Goal: Task Accomplishment & Management: Manage account settings

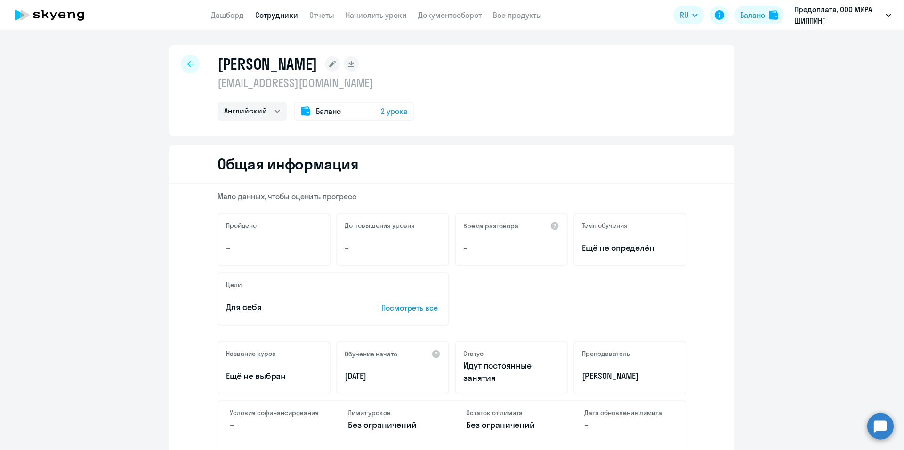
select select "english"
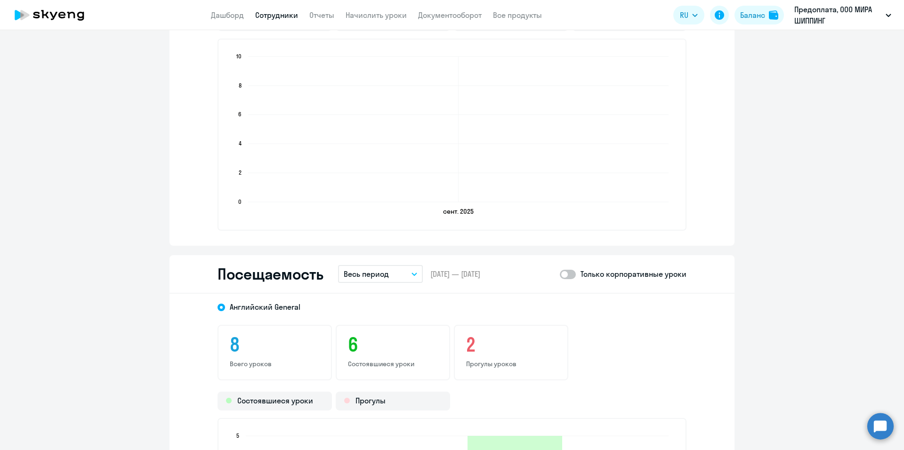
scroll to position [1083, 0]
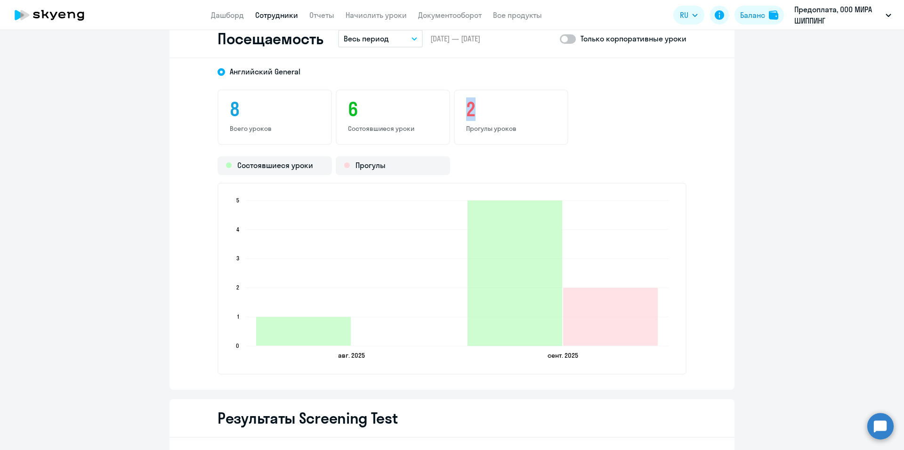
drag, startPoint x: 470, startPoint y: 111, endPoint x: 461, endPoint y: 111, distance: 9.0
click at [461, 111] on div "2 Прогулы уроков" at bounding box center [511, 118] width 114 height 56
click at [488, 131] on p "Прогулы уроков" at bounding box center [511, 128] width 90 height 8
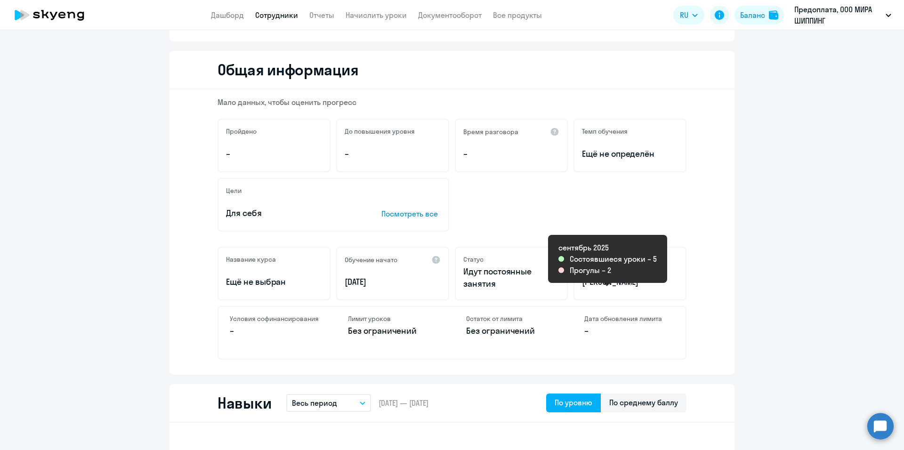
scroll to position [0, 0]
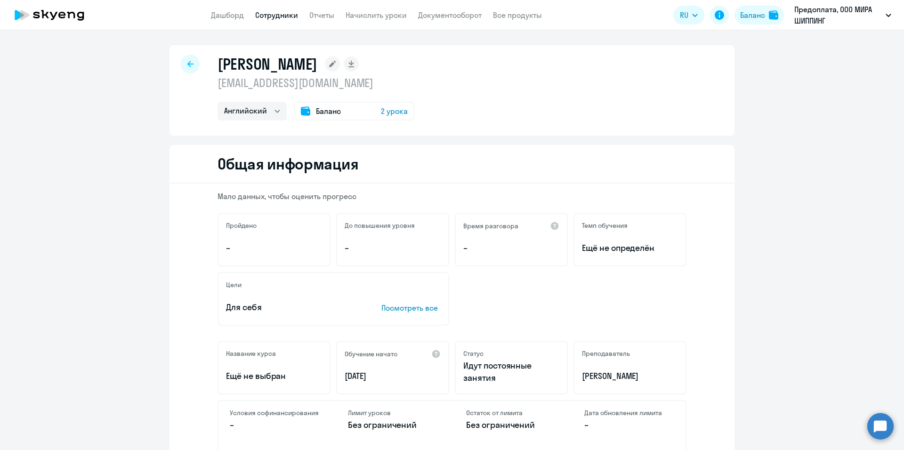
click at [385, 110] on span "2 урока" at bounding box center [394, 111] width 27 height 11
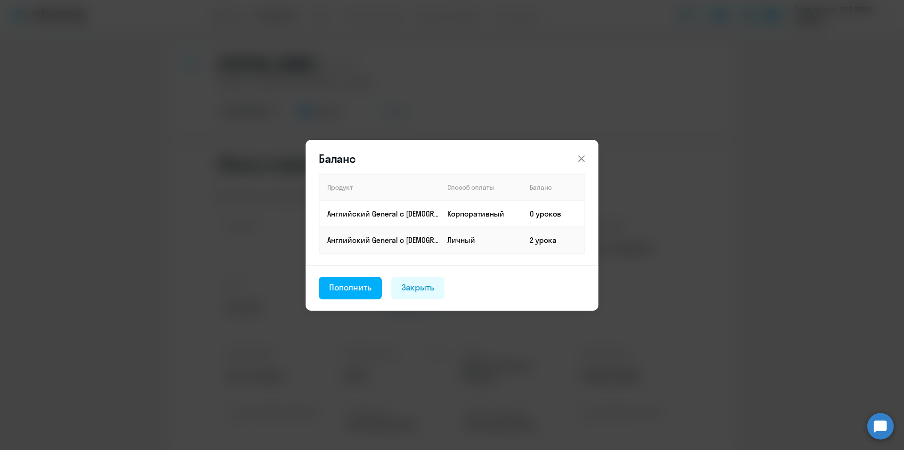
click at [579, 158] on icon at bounding box center [581, 158] width 11 height 11
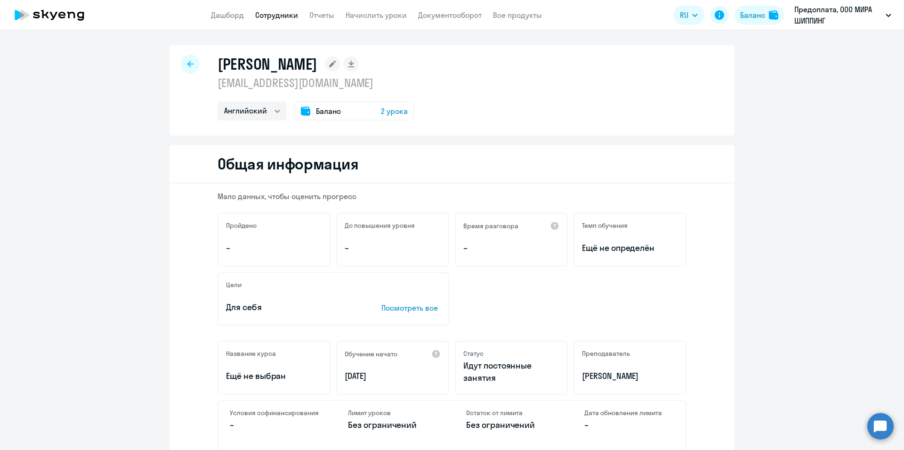
click at [187, 65] on icon at bounding box center [190, 64] width 6 height 7
select select "30"
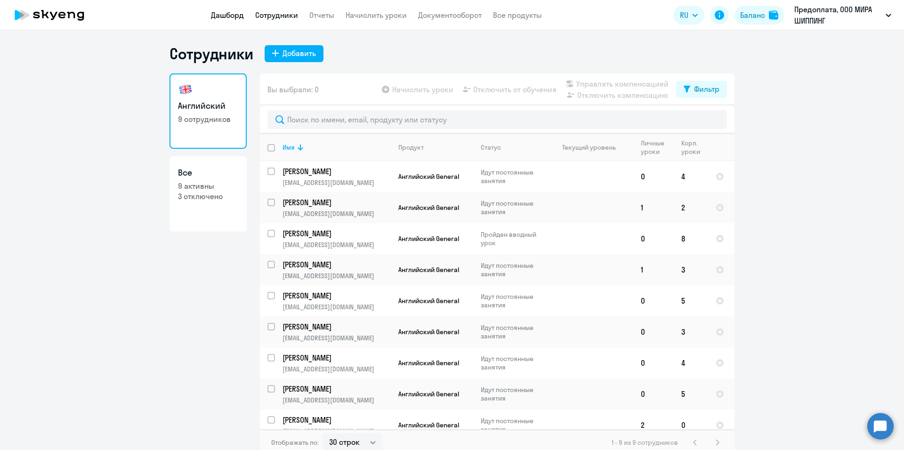
click at [235, 19] on link "Дашборд" at bounding box center [227, 14] width 33 height 9
select select "30"
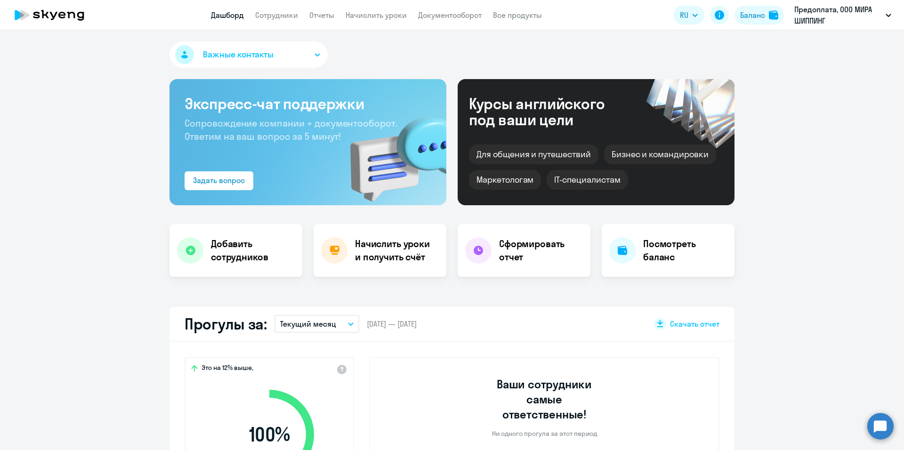
scroll to position [188, 0]
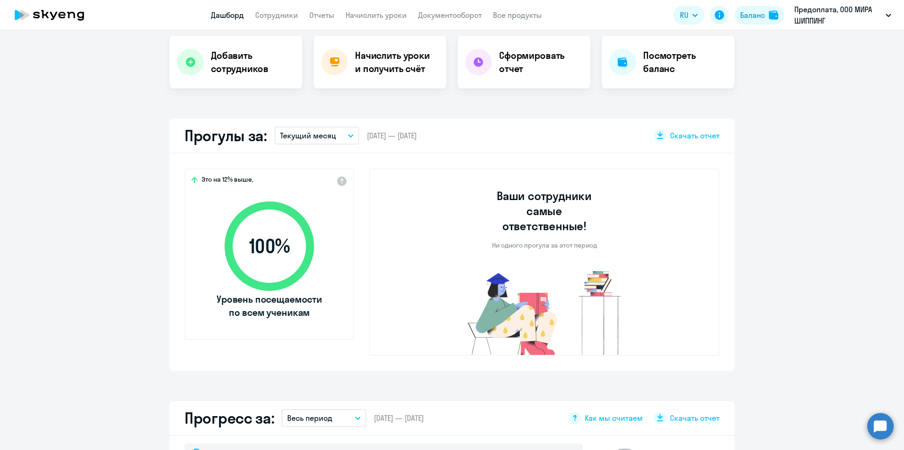
click at [333, 136] on button "Текущий месяц" at bounding box center [317, 136] width 85 height 18
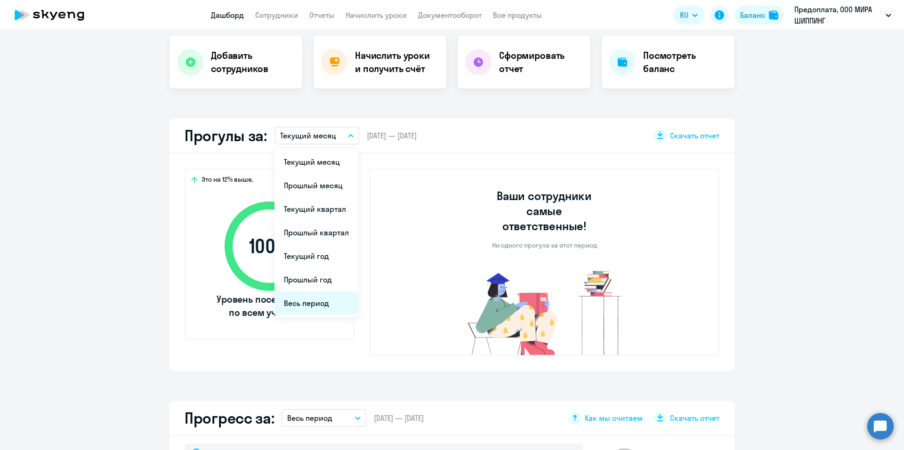
click at [309, 302] on li "Весь период" at bounding box center [317, 304] width 84 height 24
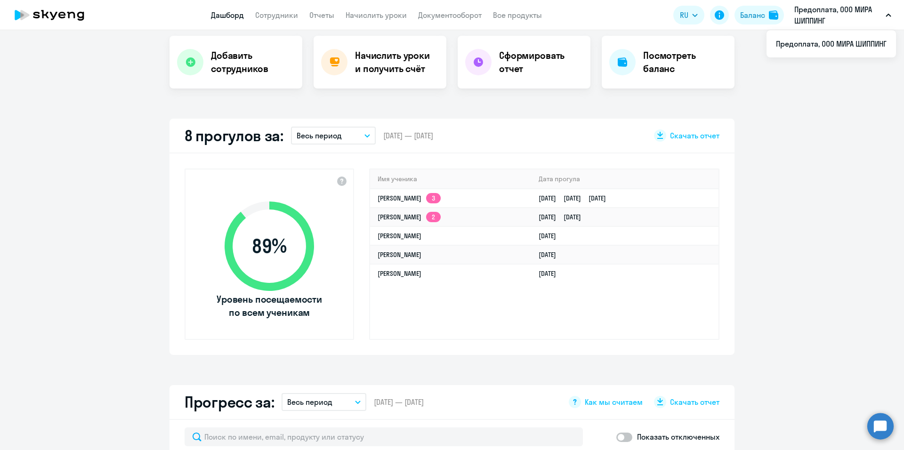
click at [818, 13] on p "Предоплата, ООО МИРА ШИППИНГ" at bounding box center [839, 15] width 88 height 23
click at [272, 17] on link "Сотрудники" at bounding box center [276, 14] width 43 height 9
select select "30"
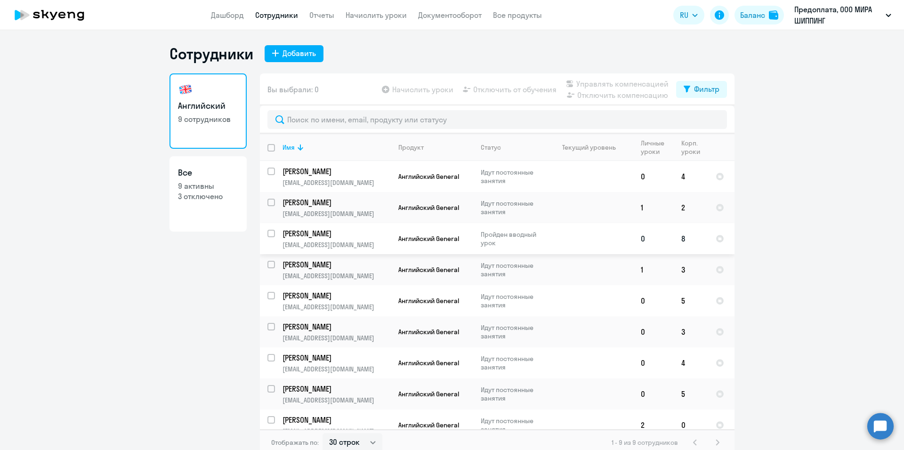
click at [587, 244] on td at bounding box center [590, 238] width 88 height 31
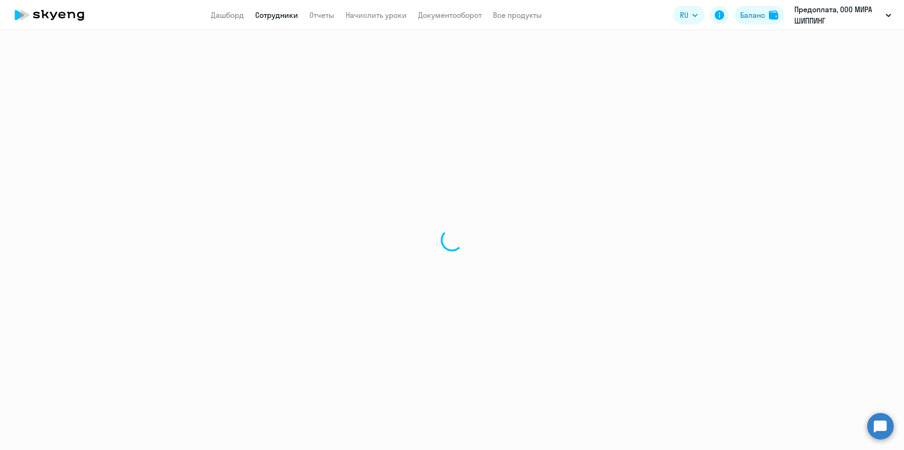
select select "english"
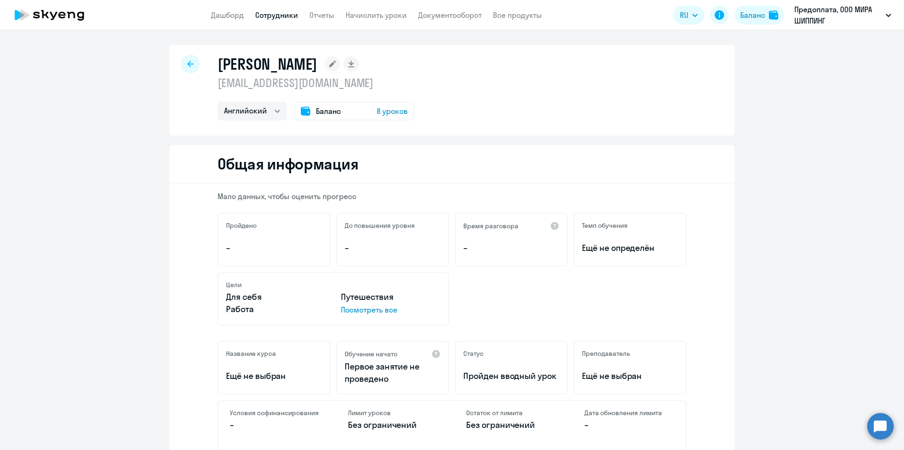
click at [188, 68] on div at bounding box center [190, 64] width 19 height 19
select select "30"
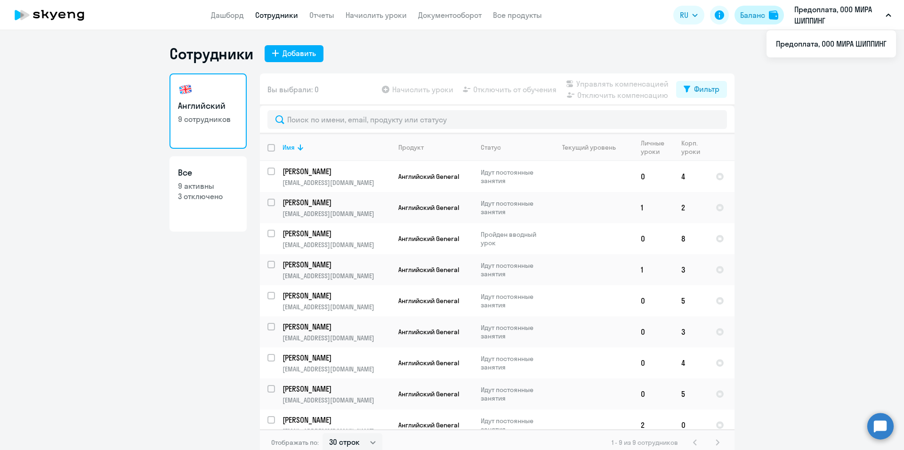
click at [763, 16] on div "Баланс" at bounding box center [753, 14] width 25 height 11
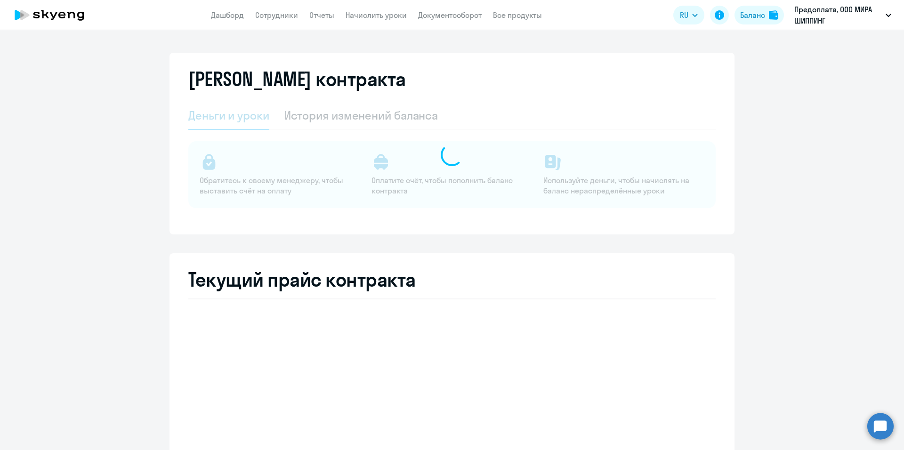
select select "english_adult_not_native_speaker"
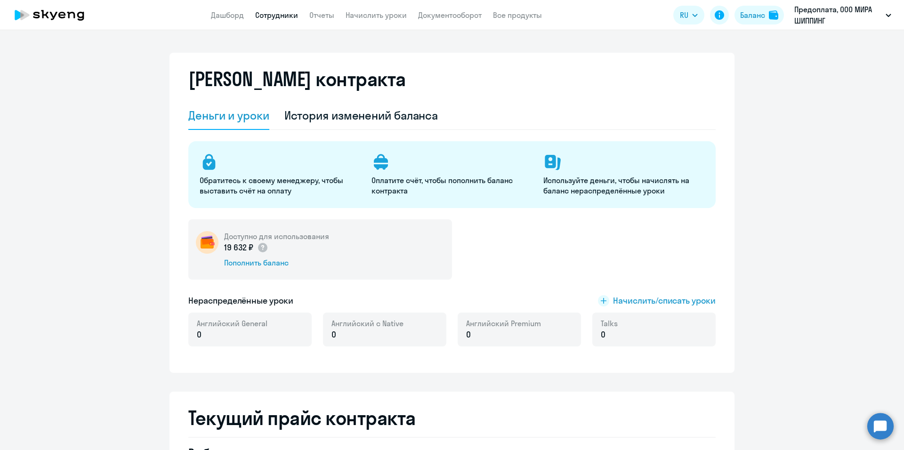
click at [278, 17] on link "Сотрудники" at bounding box center [276, 14] width 43 height 9
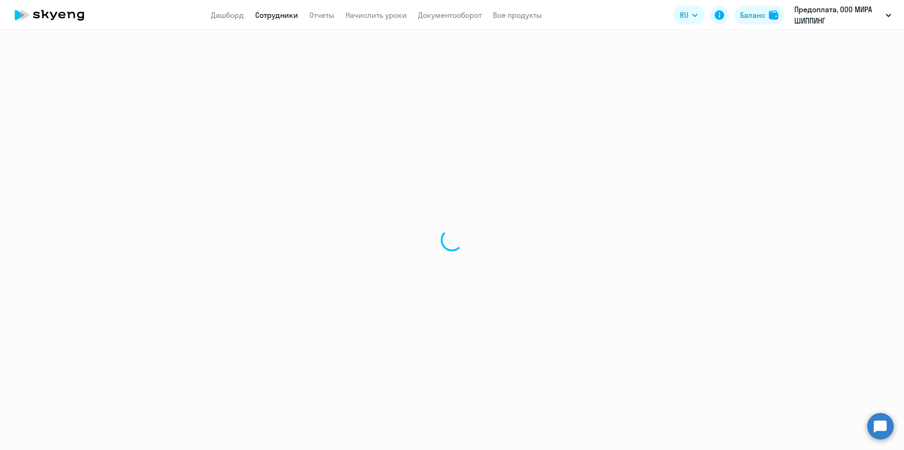
select select "30"
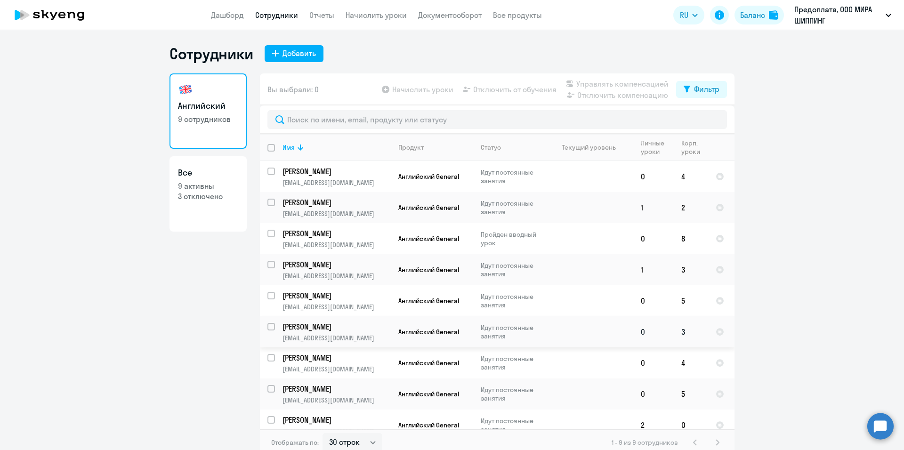
scroll to position [11, 0]
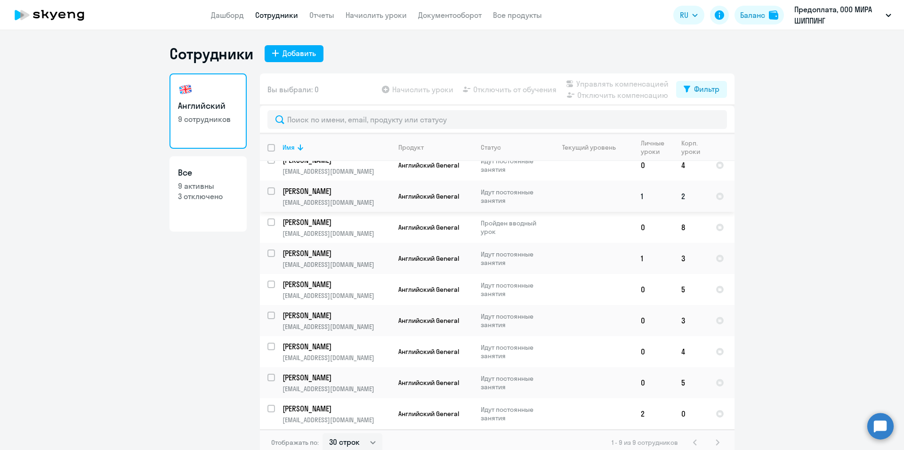
click at [589, 196] on td at bounding box center [590, 196] width 88 height 31
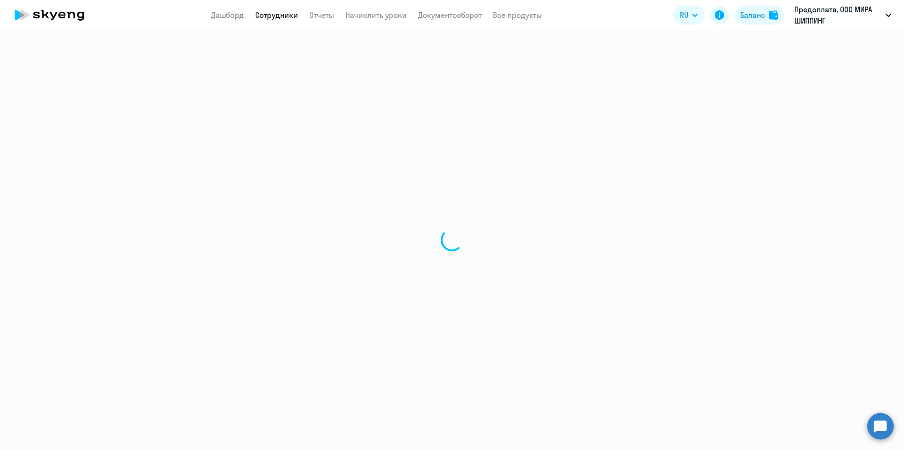
select select "english"
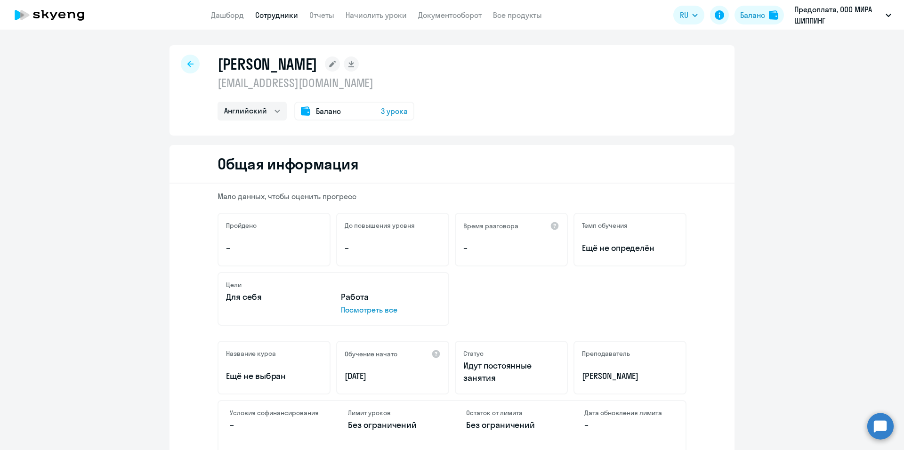
click at [593, 326] on div "Цели Для себя Работа Посмотреть все" at bounding box center [452, 299] width 469 height 54
click at [188, 65] on icon at bounding box center [190, 64] width 6 height 7
select select "30"
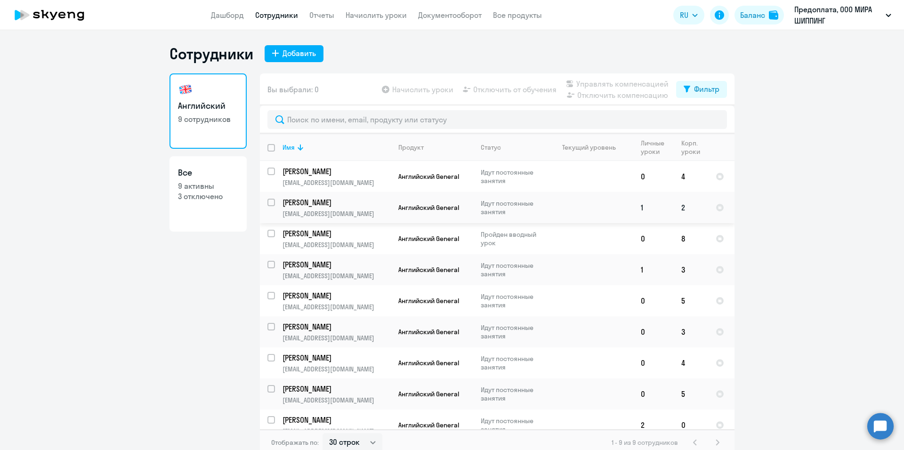
click at [559, 204] on td at bounding box center [590, 207] width 88 height 31
select select "english"
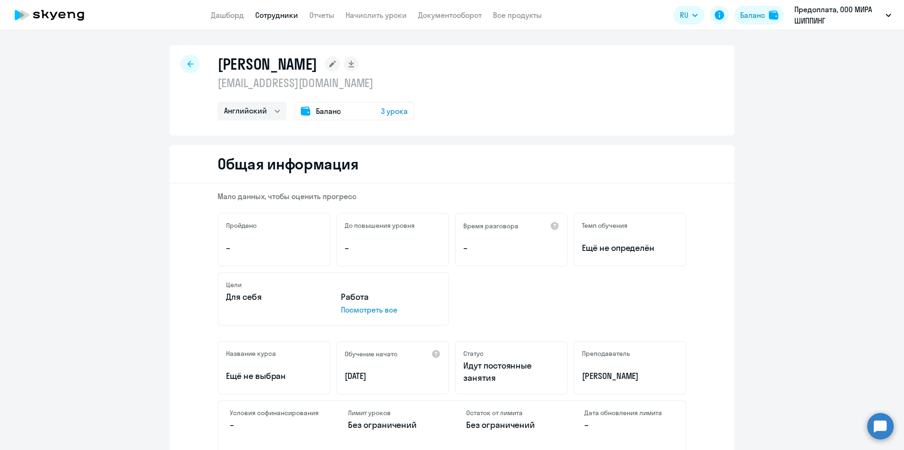
click at [382, 114] on span "3 урока" at bounding box center [394, 111] width 27 height 11
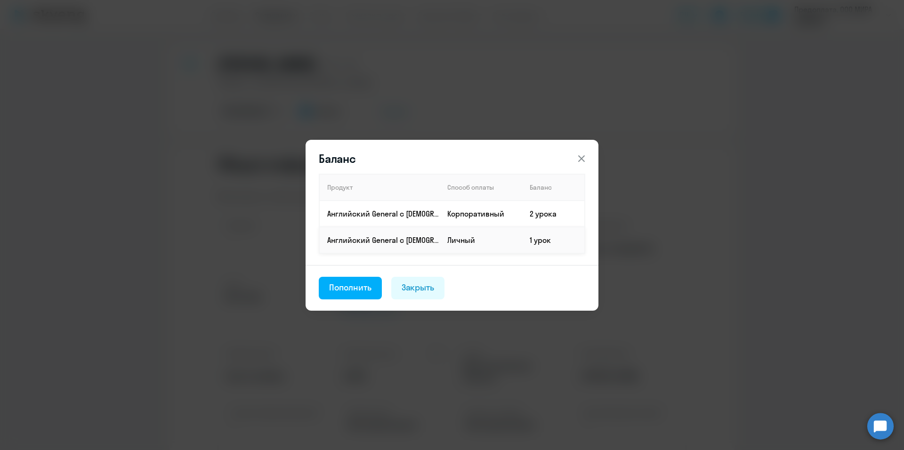
drag, startPoint x: 395, startPoint y: 241, endPoint x: 558, endPoint y: 244, distance: 162.5
click at [558, 244] on tr "Английский General с русскоговорящим преподавателем Личный 1 урок" at bounding box center [452, 240] width 266 height 26
click at [480, 244] on td "Личный" at bounding box center [481, 240] width 82 height 26
drag, startPoint x: 327, startPoint y: 243, endPoint x: 556, endPoint y: 245, distance: 229.0
click at [556, 245] on tr "Английский General с русскоговорящим преподавателем Личный 1 урок" at bounding box center [452, 240] width 266 height 26
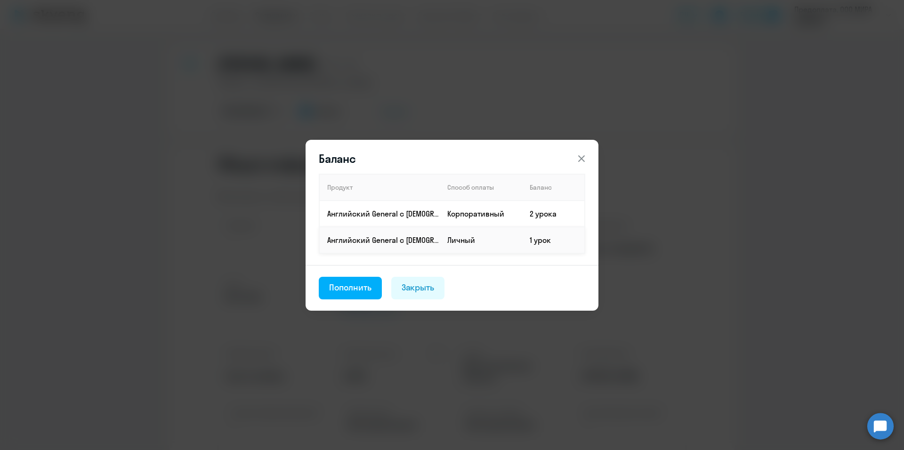
click at [562, 242] on td "1 урок" at bounding box center [553, 240] width 63 height 26
drag, startPoint x: 554, startPoint y: 242, endPoint x: 317, endPoint y: 244, distance: 237.4
click at [317, 244] on div "Продукт Способ оплаты Баланс Английский General с [DEMOGRAPHIC_DATA] преподават…" at bounding box center [452, 219] width 293 height 91
click at [579, 160] on icon at bounding box center [581, 158] width 11 height 11
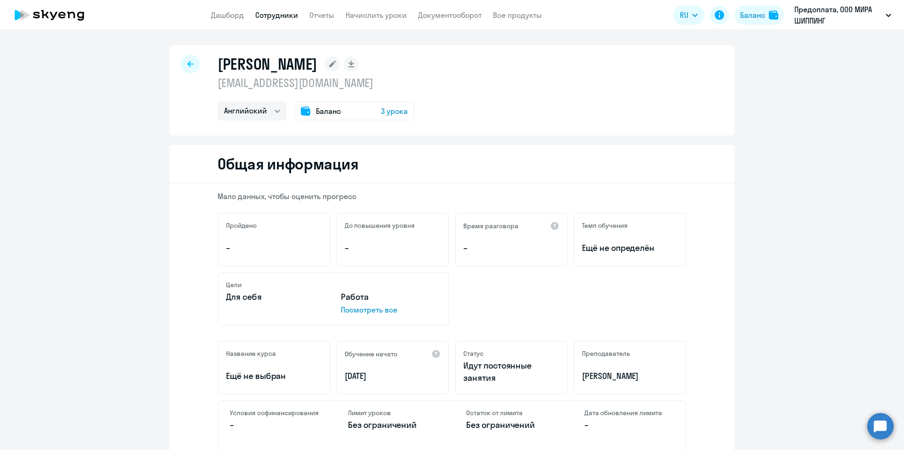
click at [185, 70] on div at bounding box center [190, 64] width 19 height 19
select select "30"
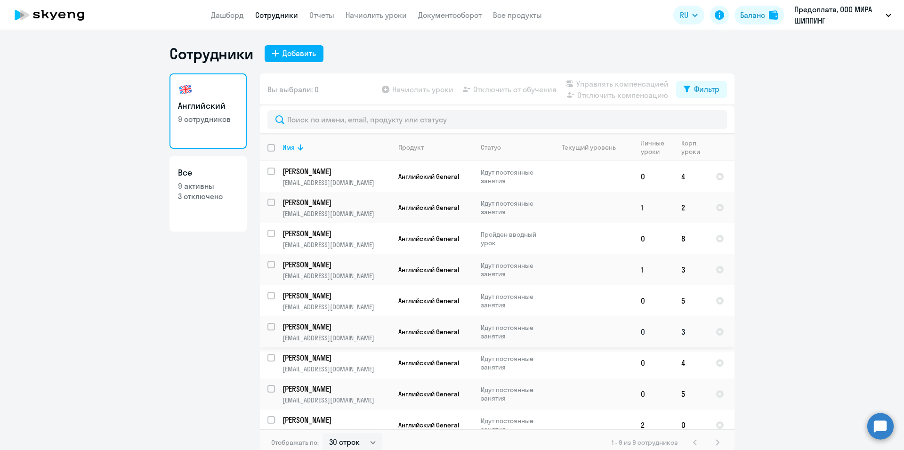
click at [580, 332] on td at bounding box center [590, 332] width 88 height 31
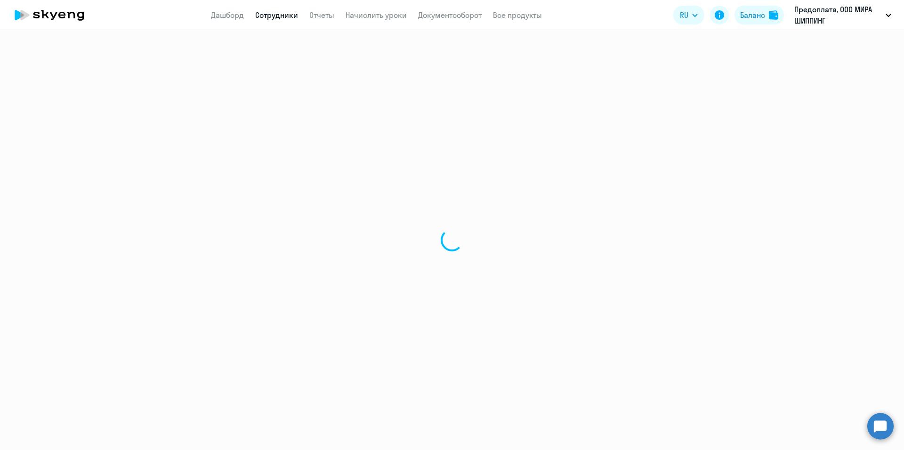
select select "english"
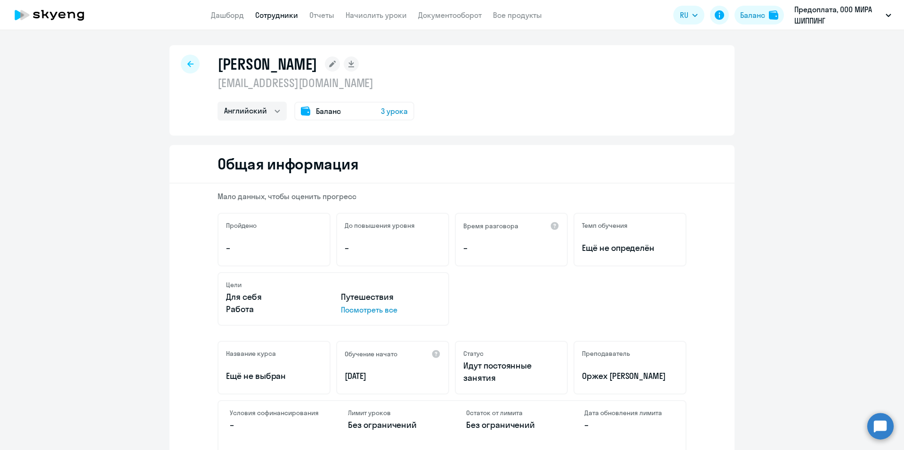
click at [491, 148] on div "Общая информация" at bounding box center [452, 164] width 565 height 39
click at [226, 13] on link "Дашборд" at bounding box center [227, 14] width 33 height 9
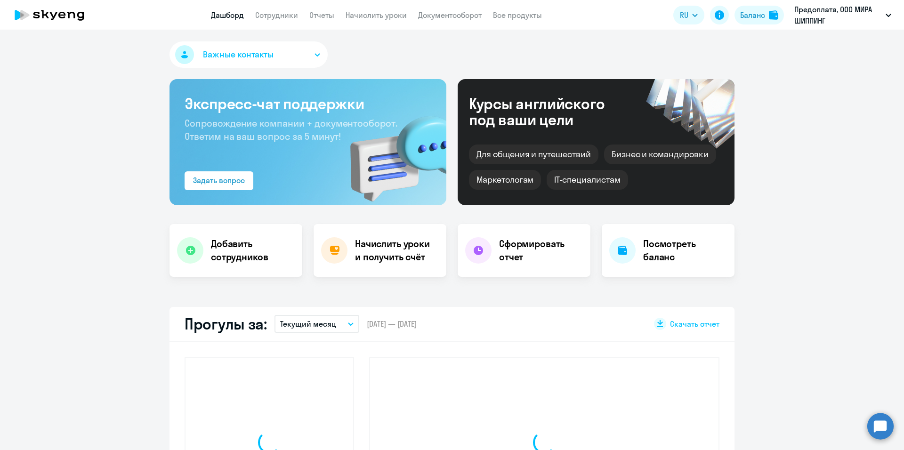
select select "30"
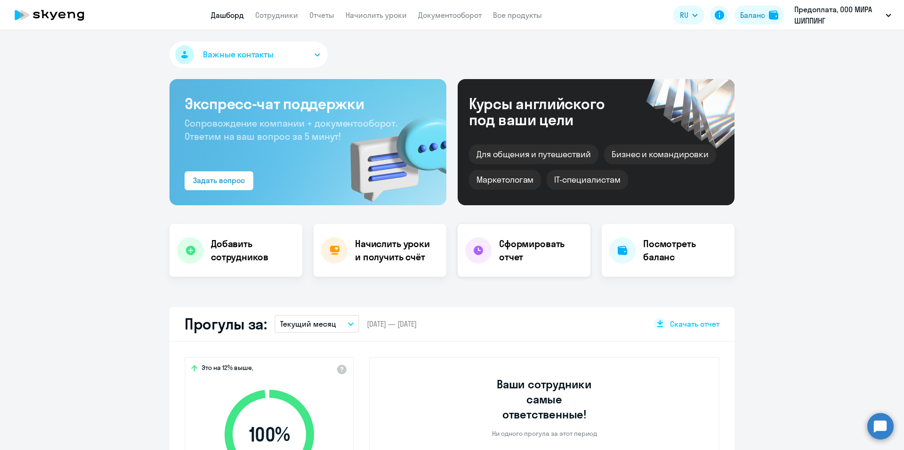
scroll to position [188, 0]
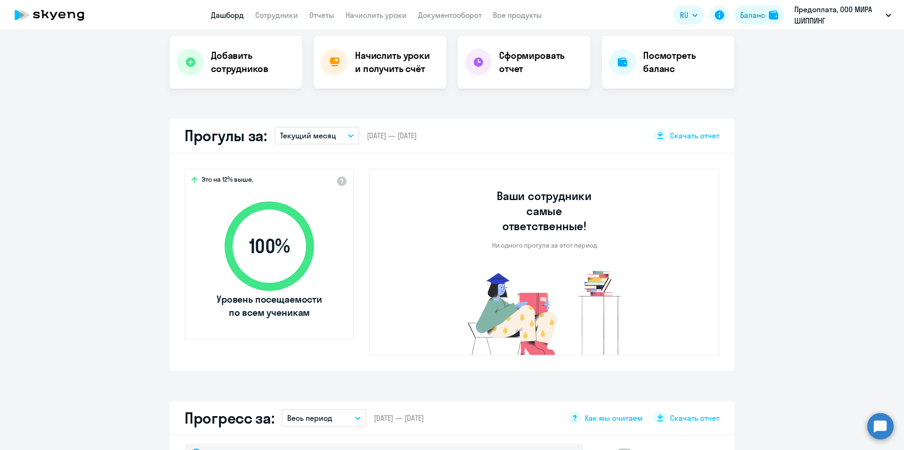
click at [343, 137] on button "Текущий месяц" at bounding box center [317, 136] width 85 height 18
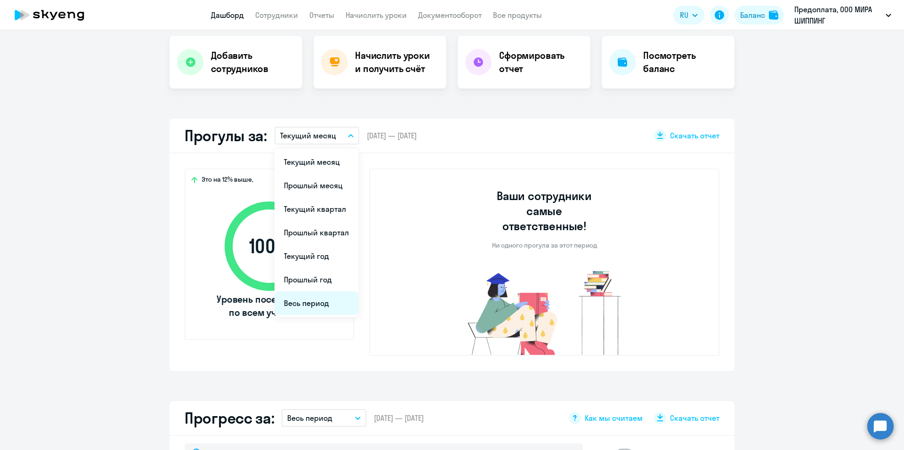
click at [317, 302] on li "Весь период" at bounding box center [317, 304] width 84 height 24
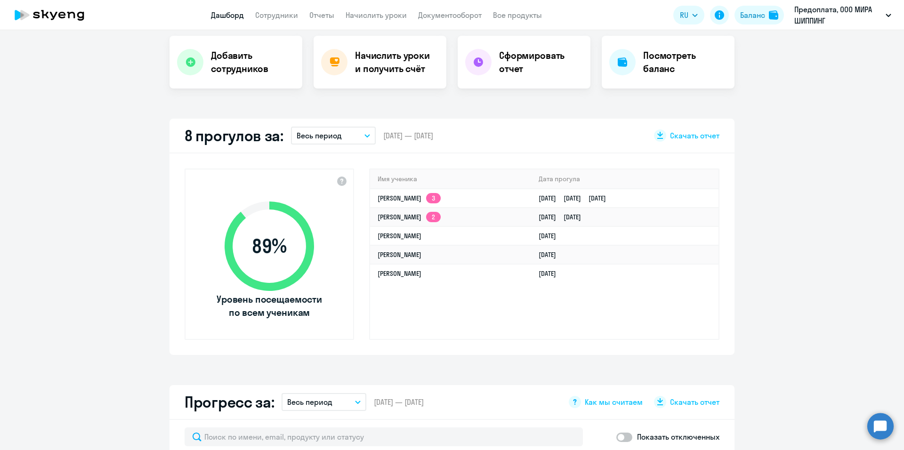
click at [543, 316] on div "Имя ученика [PERSON_NAME] прогула [PERSON_NAME] 3 [DATE] [DATE] [DATE] [PERSON_…" at bounding box center [544, 254] width 350 height 171
click at [322, 14] on link "Отчеты" at bounding box center [321, 14] width 25 height 9
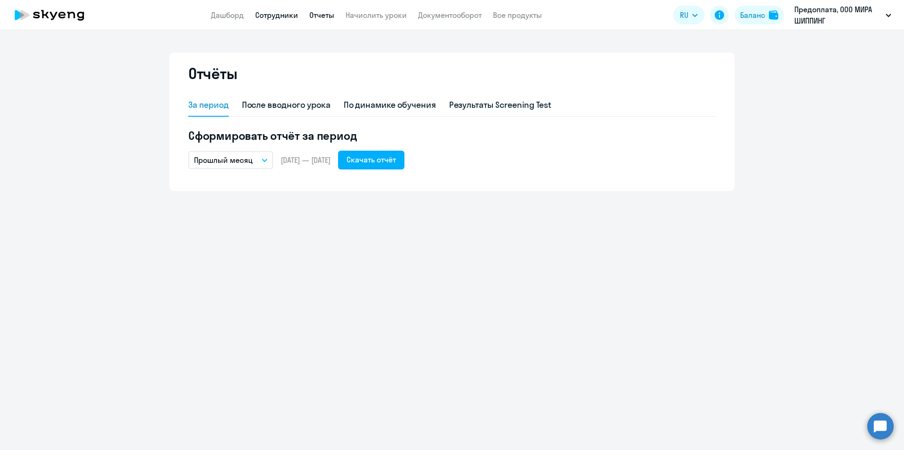
click at [282, 15] on link "Сотрудники" at bounding box center [276, 14] width 43 height 9
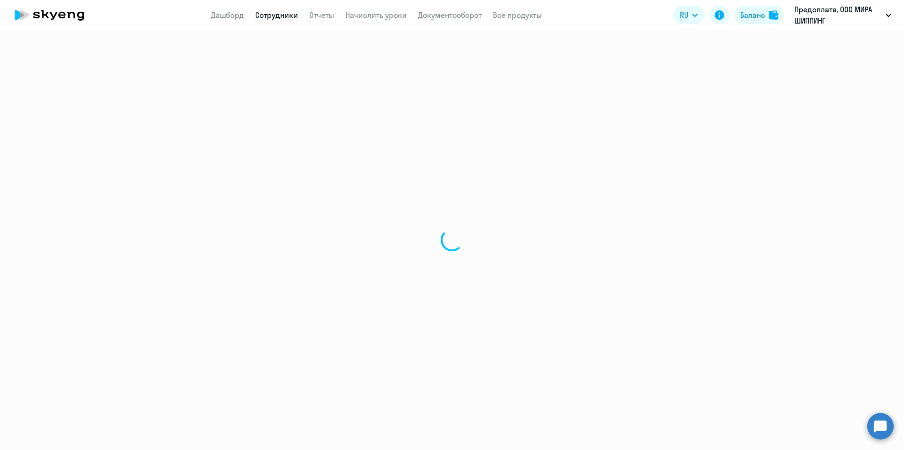
select select "30"
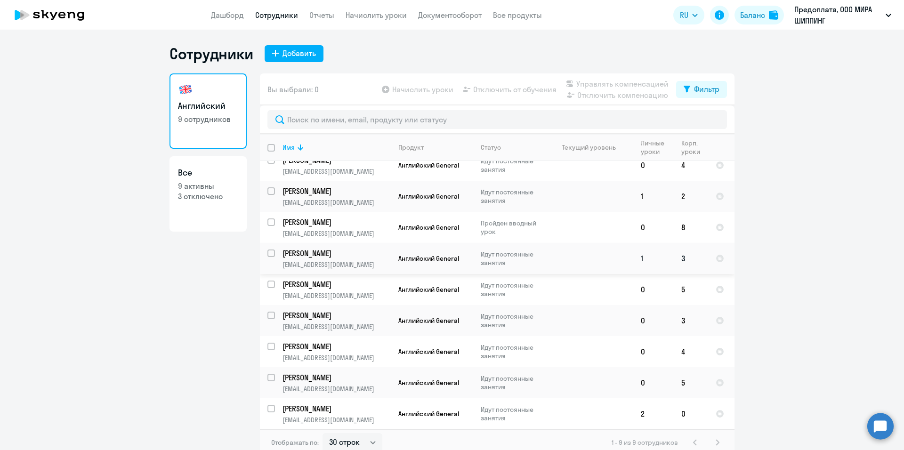
scroll to position [6, 0]
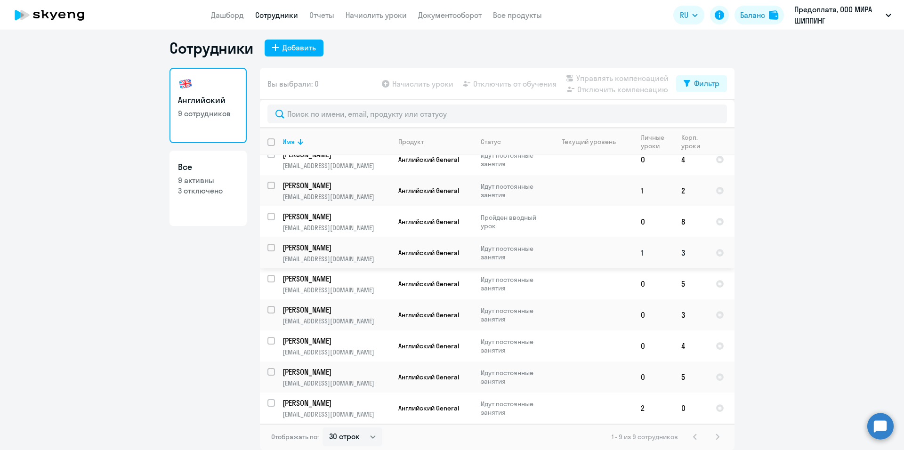
click at [605, 253] on td at bounding box center [590, 252] width 88 height 31
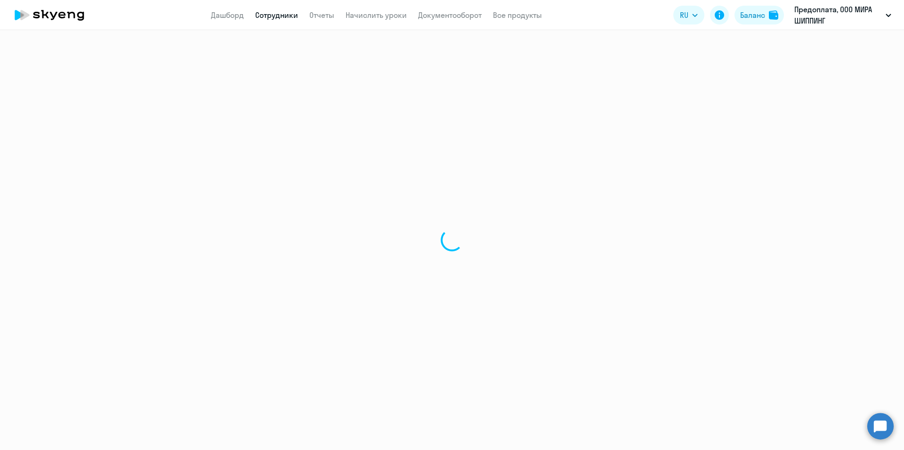
select select "english"
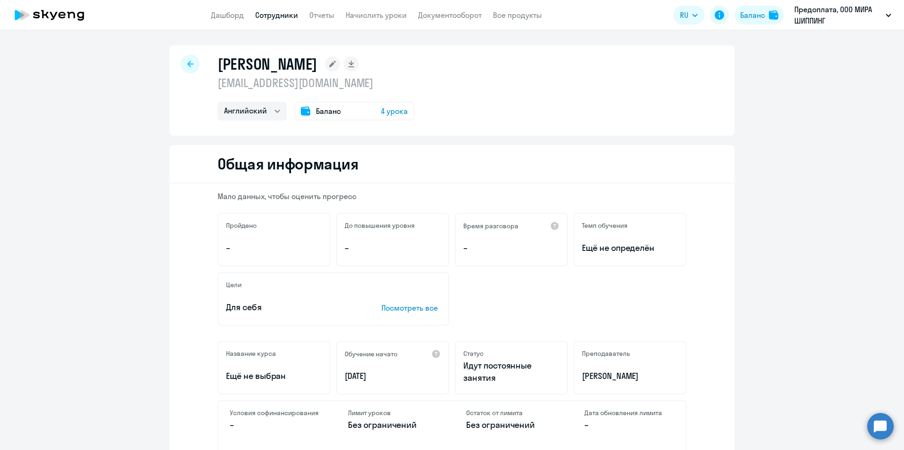
click at [397, 111] on span "4 урока" at bounding box center [394, 111] width 27 height 11
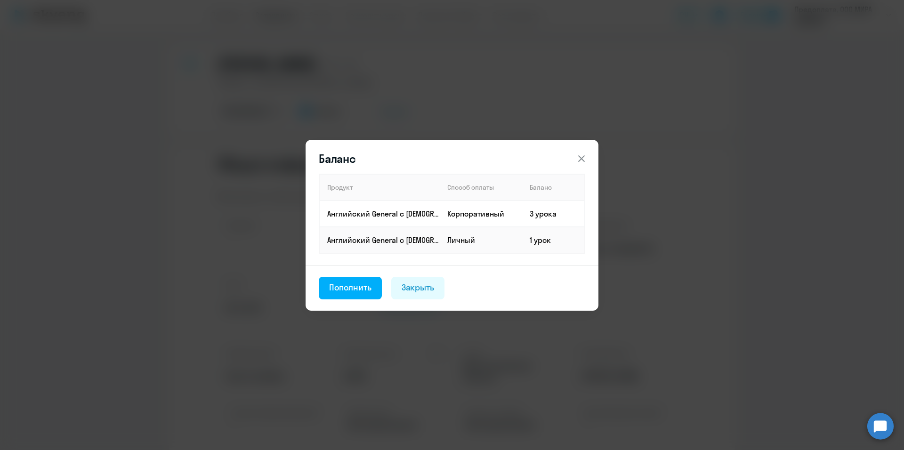
click at [578, 157] on icon at bounding box center [581, 158] width 11 height 11
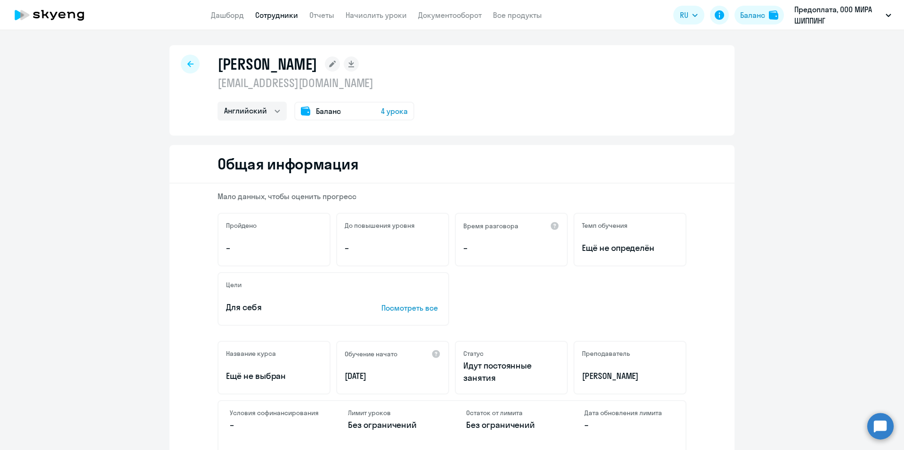
click at [328, 20] on app-menu-item-link "Отчеты" at bounding box center [321, 15] width 25 height 12
click at [326, 16] on link "Отчеты" at bounding box center [321, 14] width 25 height 9
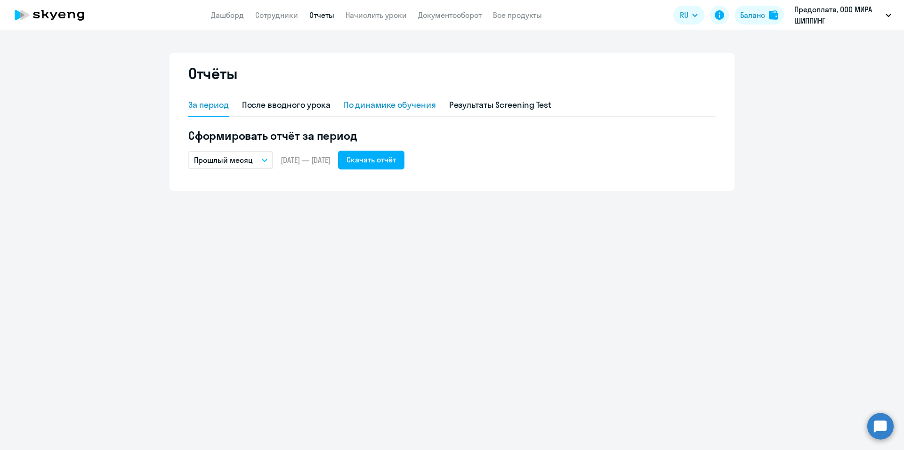
click at [407, 109] on div "По динамике обучения" at bounding box center [390, 105] width 92 height 12
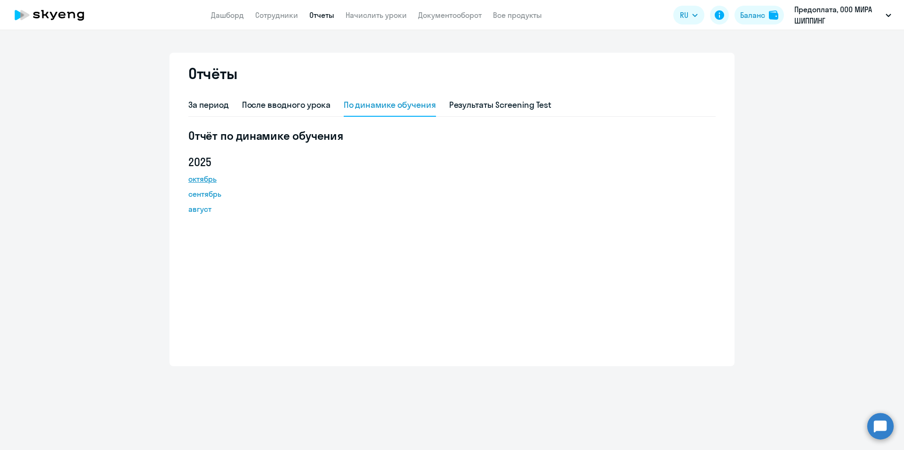
click at [204, 183] on link "октябрь" at bounding box center [230, 178] width 85 height 11
click at [274, 10] on link "Сотрудники" at bounding box center [276, 14] width 43 height 9
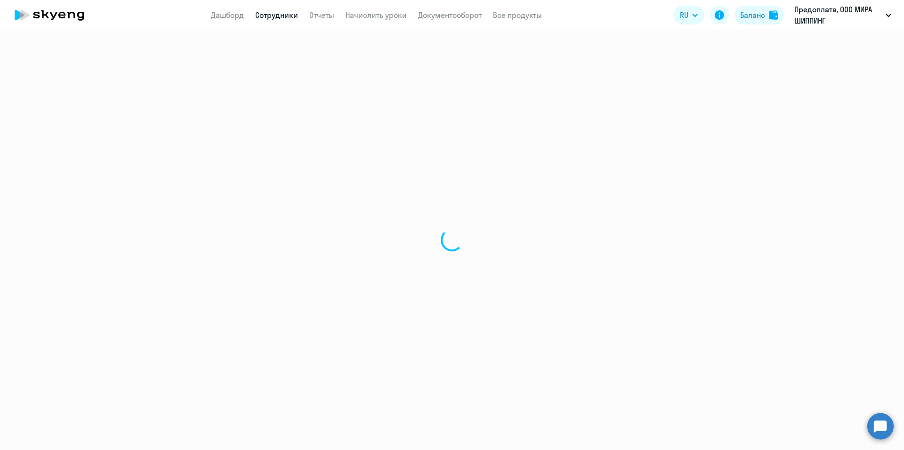
select select "30"
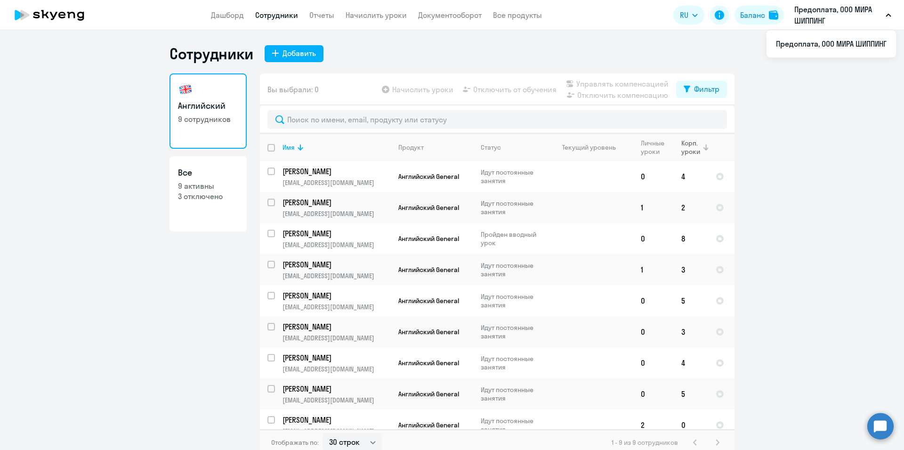
click at [692, 151] on div "Корп. уроки" at bounding box center [692, 147] width 20 height 17
click at [766, 15] on button "Баланс" at bounding box center [759, 15] width 49 height 19
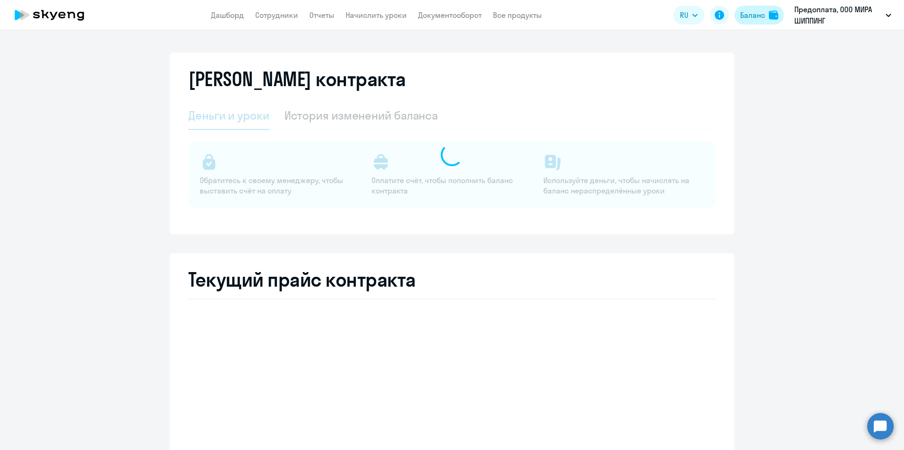
select select "english_adult_not_native_speaker"
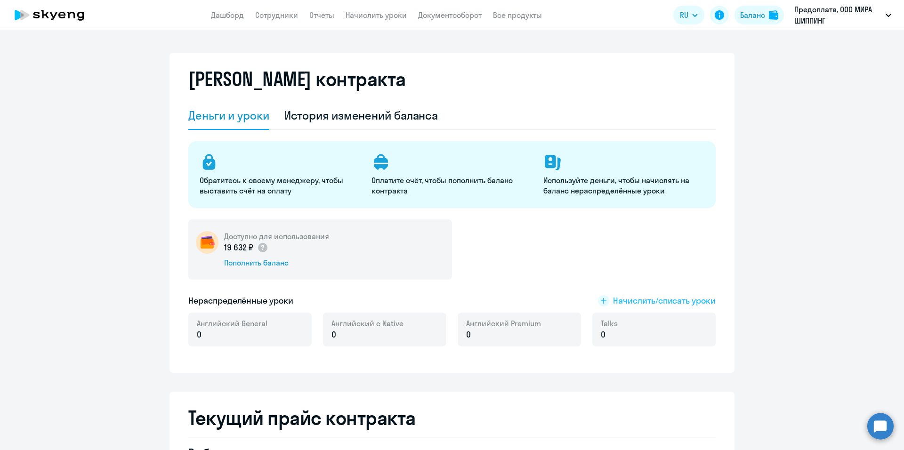
click at [640, 303] on span "Начислить/списать уроки" at bounding box center [664, 301] width 103 height 12
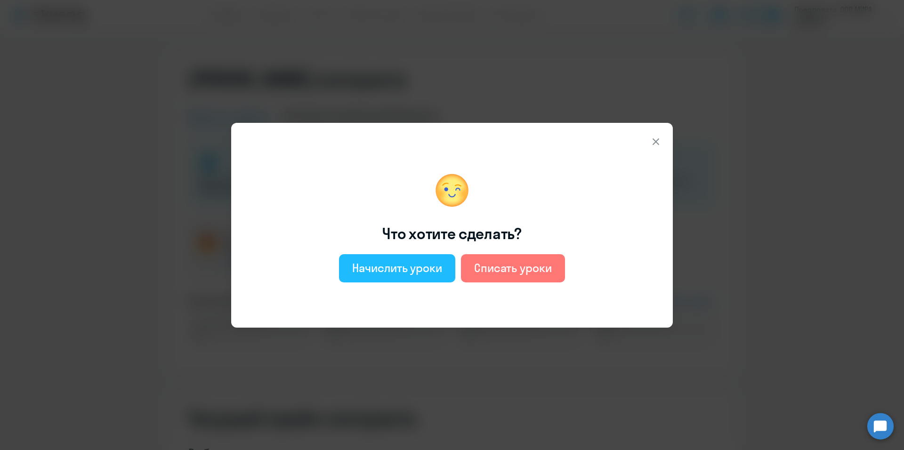
click at [421, 275] on div "Начислить уроки" at bounding box center [397, 268] width 90 height 15
select select "english_adult_not_native_speaker"
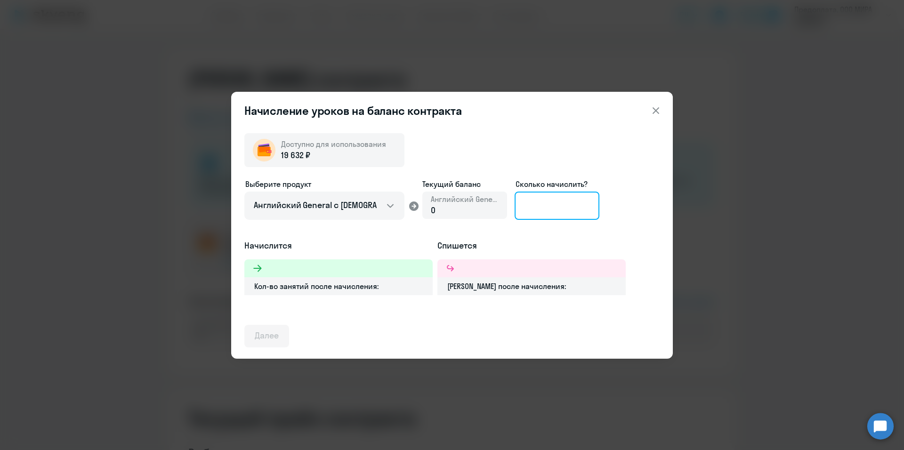
click at [560, 206] on input at bounding box center [557, 206] width 85 height 28
drag, startPoint x: 560, startPoint y: 206, endPoint x: 512, endPoint y: 209, distance: 48.6
click at [512, 209] on div "Выберите продукт Английский General с русскоговорящим преподавателем Английский…" at bounding box center [451, 209] width 415 height 61
type input "10"
drag, startPoint x: 535, startPoint y: 210, endPoint x: 524, endPoint y: 211, distance: 10.9
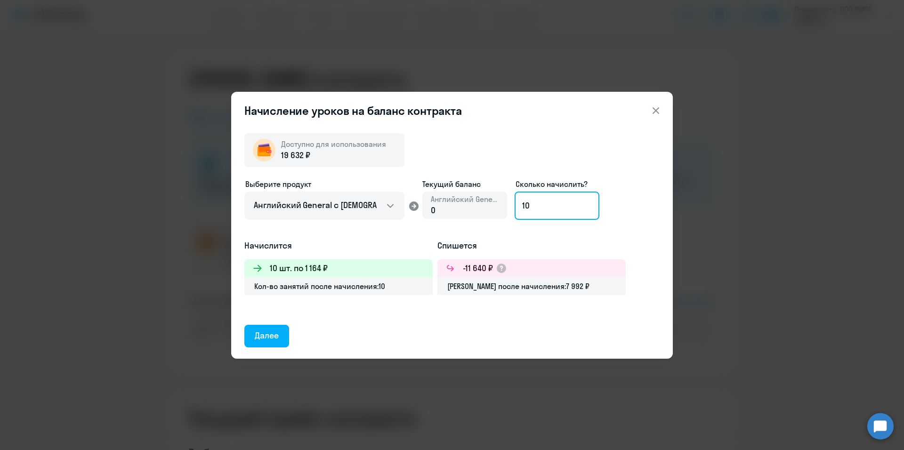
click at [524, 211] on input "10" at bounding box center [557, 206] width 85 height 28
click at [274, 337] on div "Далее" at bounding box center [267, 336] width 24 height 12
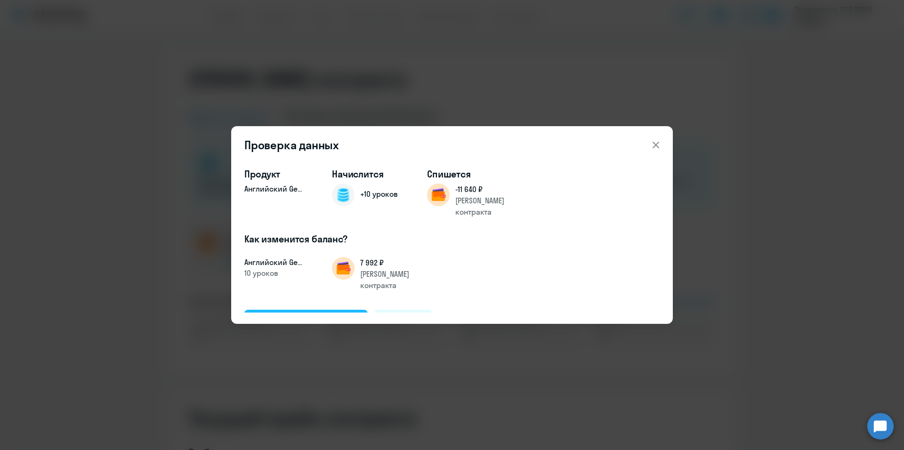
click at [309, 315] on div "Подтвердить и начислить" at bounding box center [306, 321] width 103 height 12
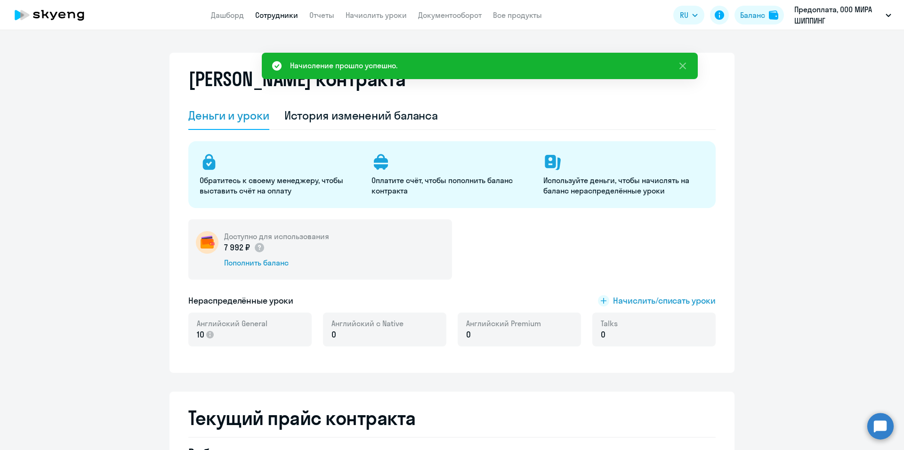
click at [286, 16] on link "Сотрудники" at bounding box center [276, 14] width 43 height 9
select select "30"
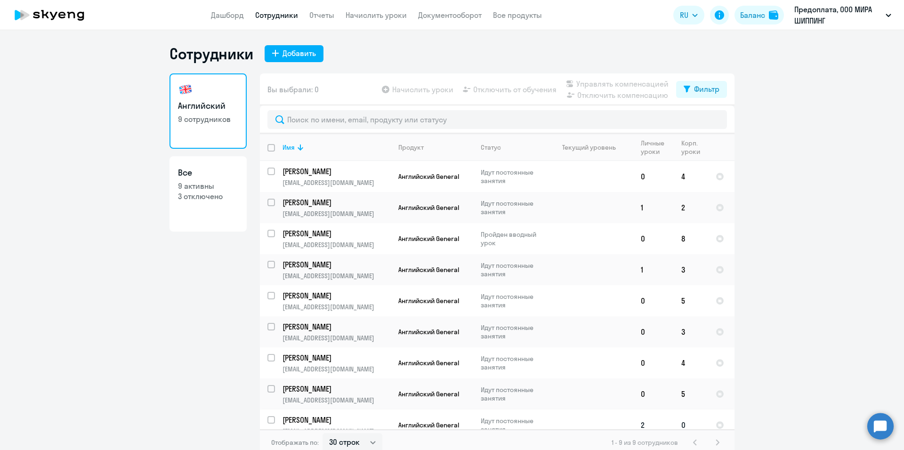
click at [538, 420] on p "Идут постоянные занятия" at bounding box center [513, 425] width 65 height 17
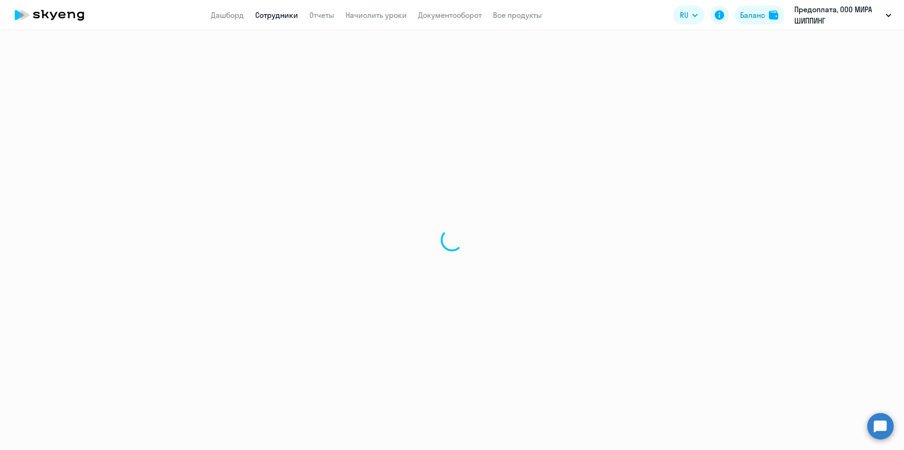
select select "english"
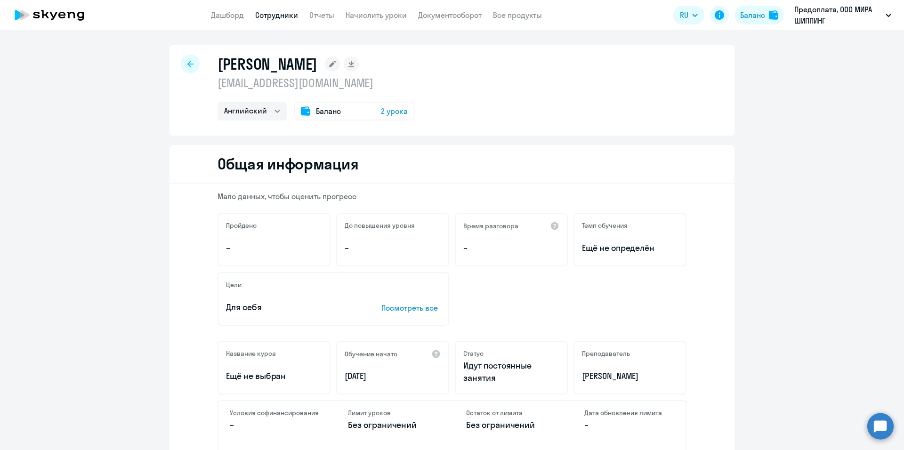
click at [392, 109] on span "2 урока" at bounding box center [394, 111] width 27 height 11
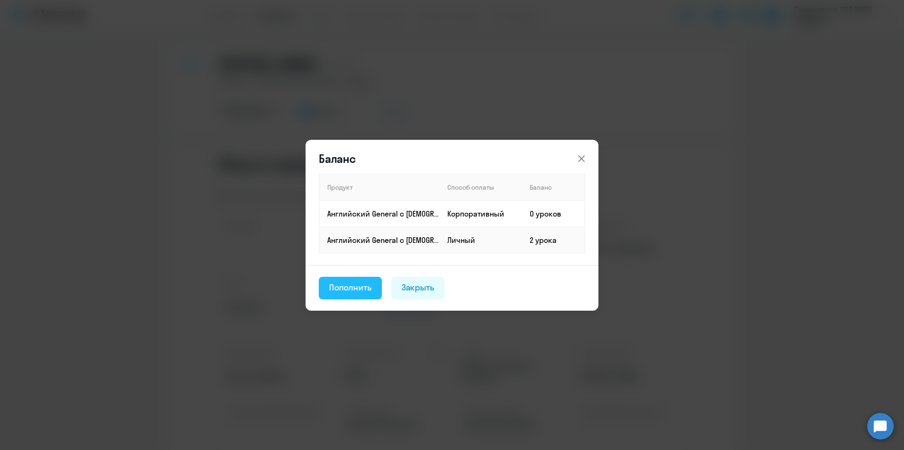
click at [346, 291] on div "Пополнить" at bounding box center [350, 288] width 42 height 12
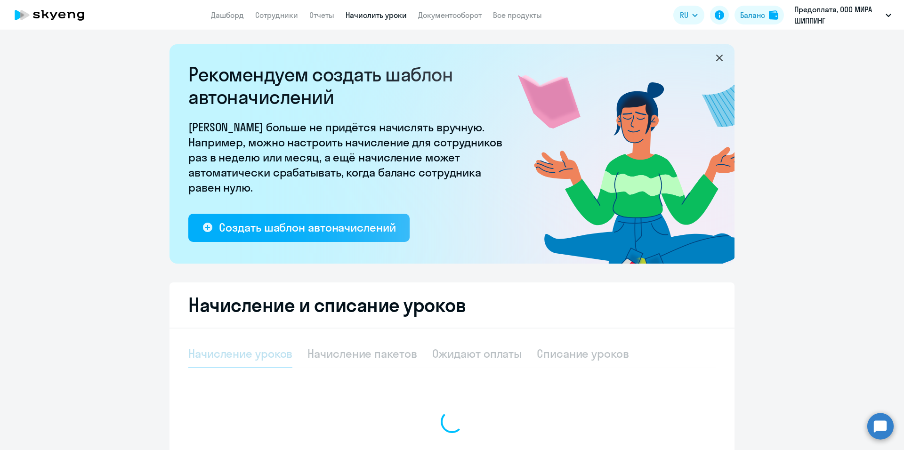
select select "10"
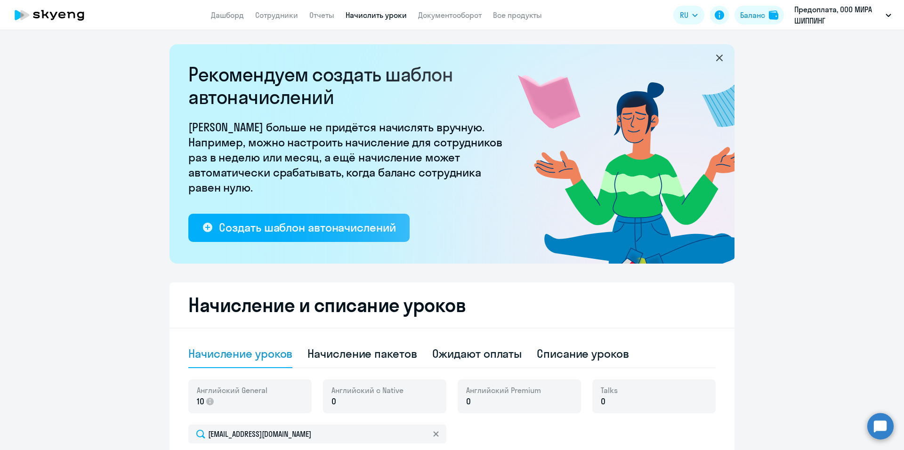
scroll to position [141, 0]
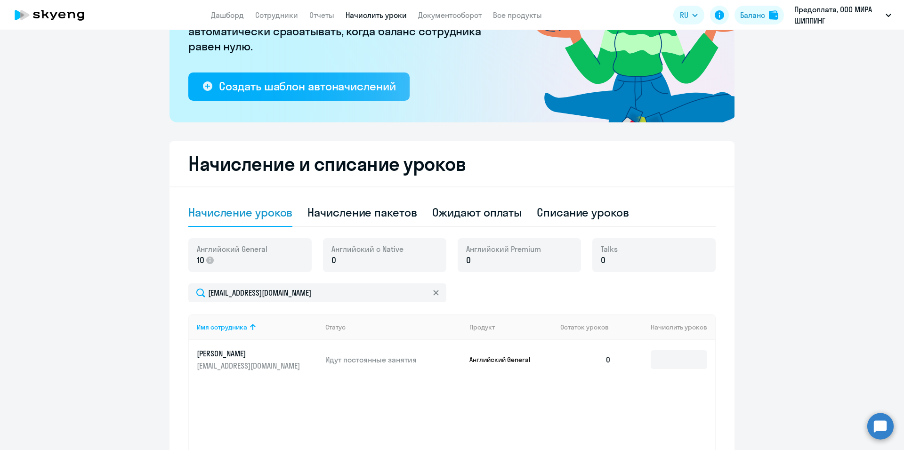
drag, startPoint x: 616, startPoint y: 261, endPoint x: 609, endPoint y: 261, distance: 7.6
click at [609, 261] on div "Talks 0" at bounding box center [654, 255] width 123 height 34
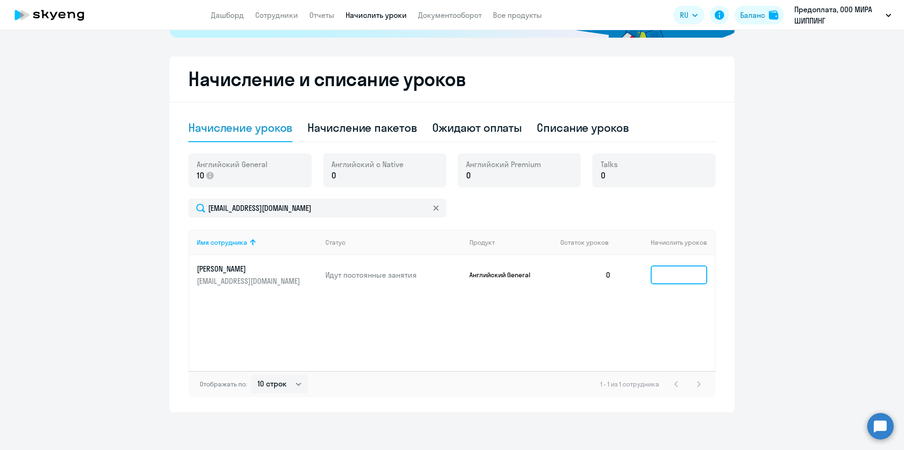
click at [676, 278] on input at bounding box center [679, 275] width 57 height 19
type input "8"
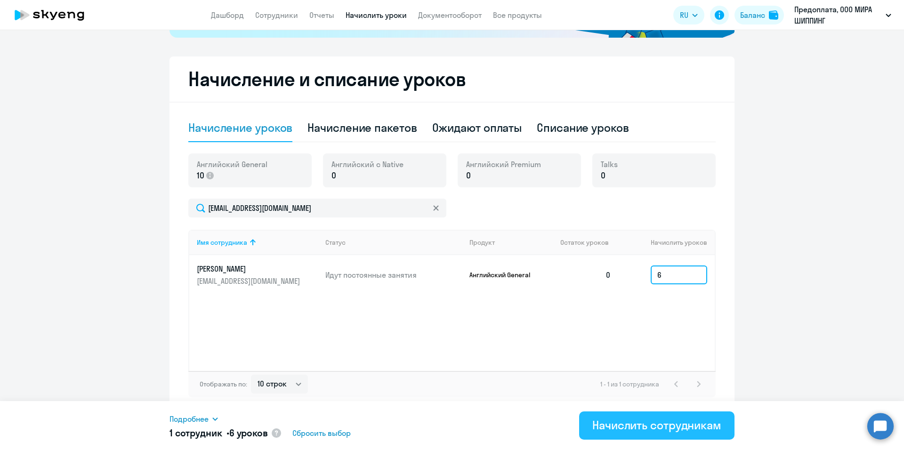
type input "6"
click at [669, 427] on div "Начислить сотрудникам" at bounding box center [657, 425] width 129 height 15
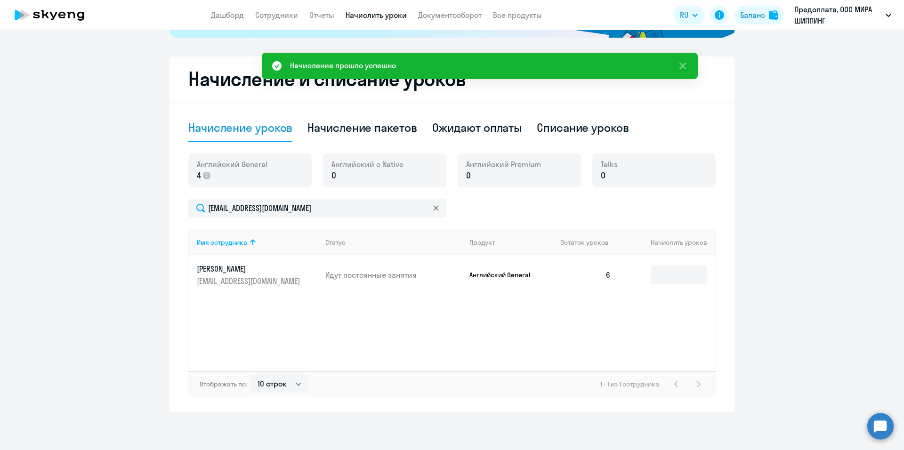
scroll to position [38, 0]
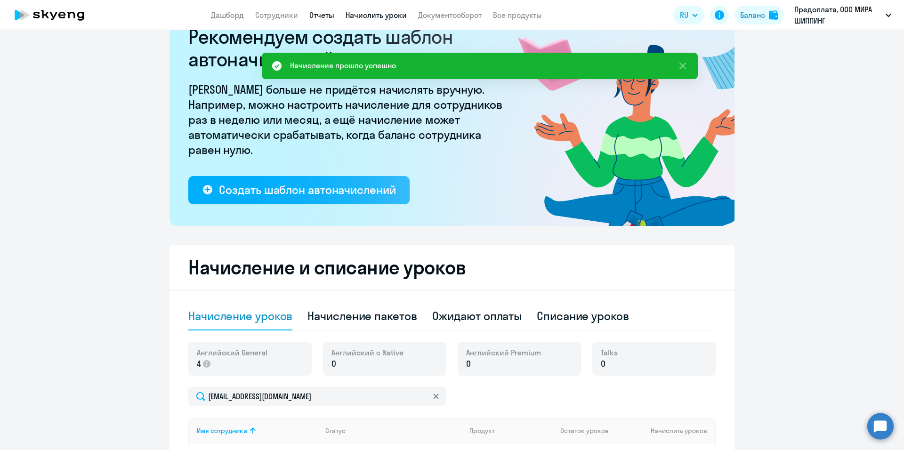
click at [315, 16] on link "Отчеты" at bounding box center [321, 14] width 25 height 9
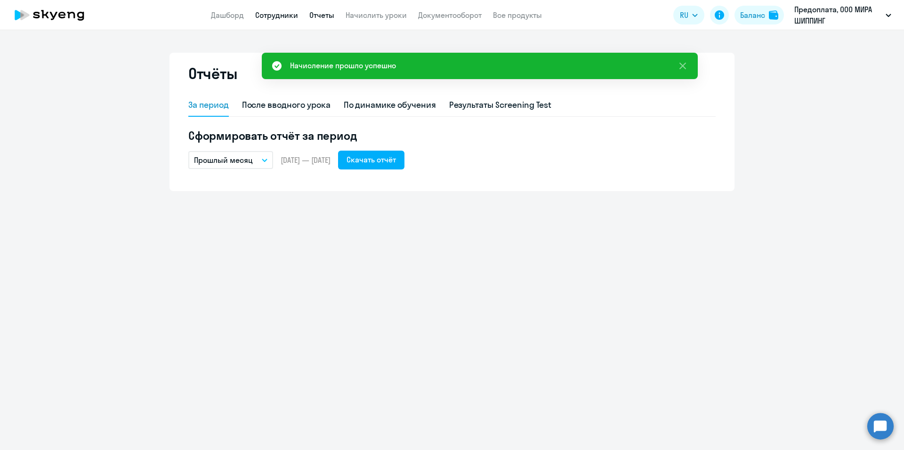
click at [285, 16] on link "Сотрудники" at bounding box center [276, 14] width 43 height 9
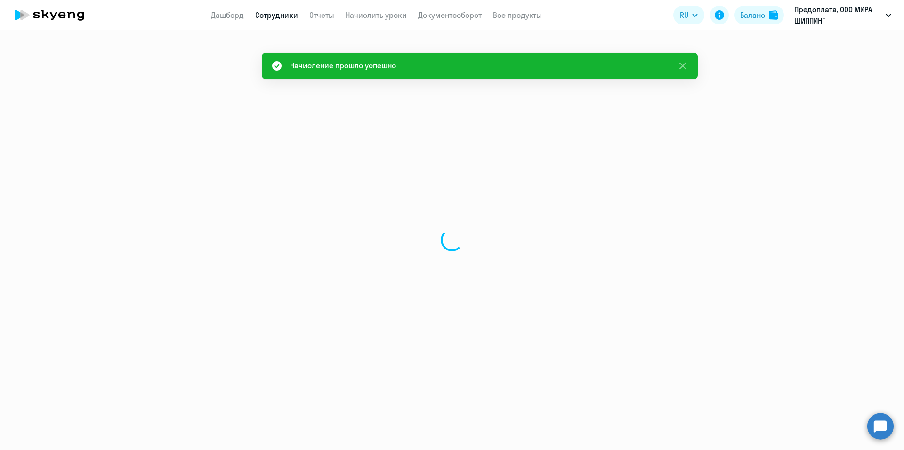
select select "30"
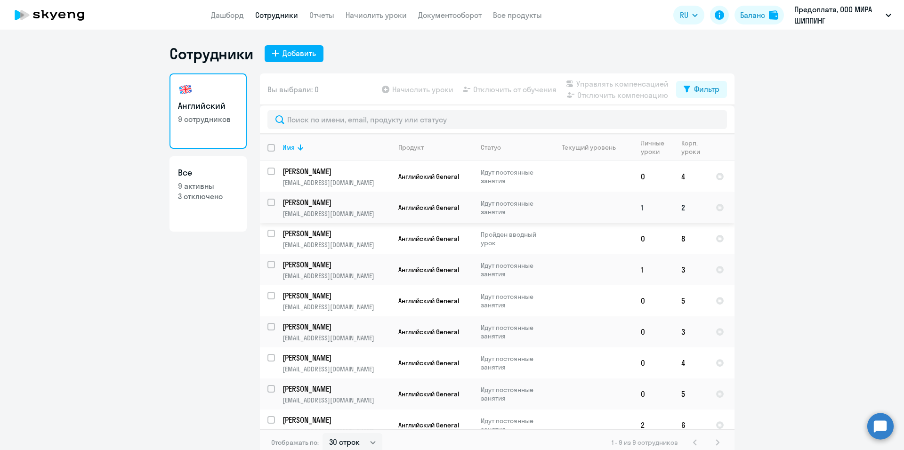
click at [615, 212] on td at bounding box center [590, 207] width 88 height 31
select select "english"
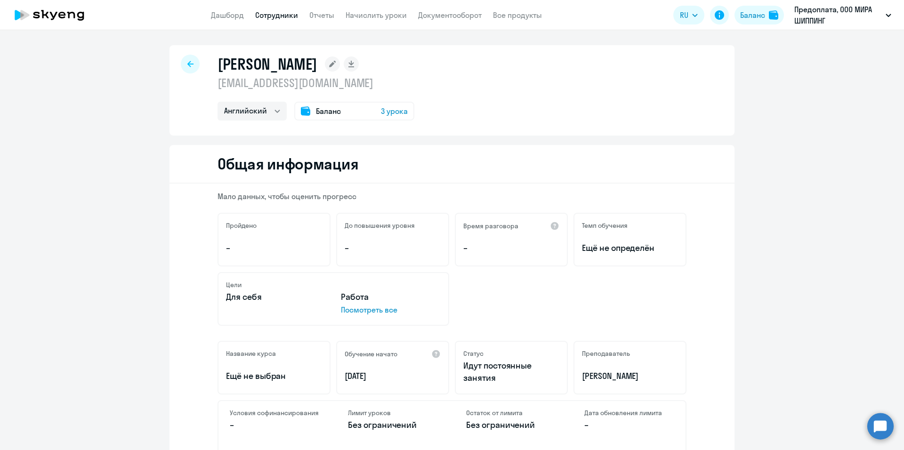
click at [189, 65] on icon at bounding box center [190, 64] width 6 height 7
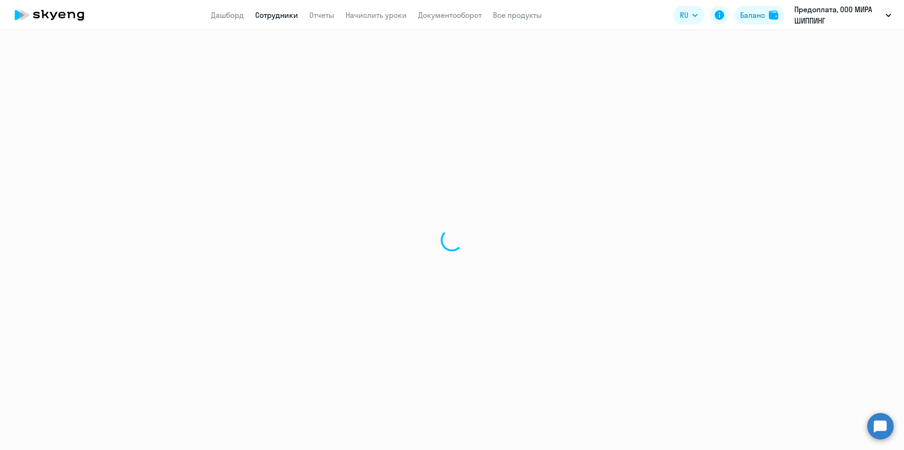
select select "30"
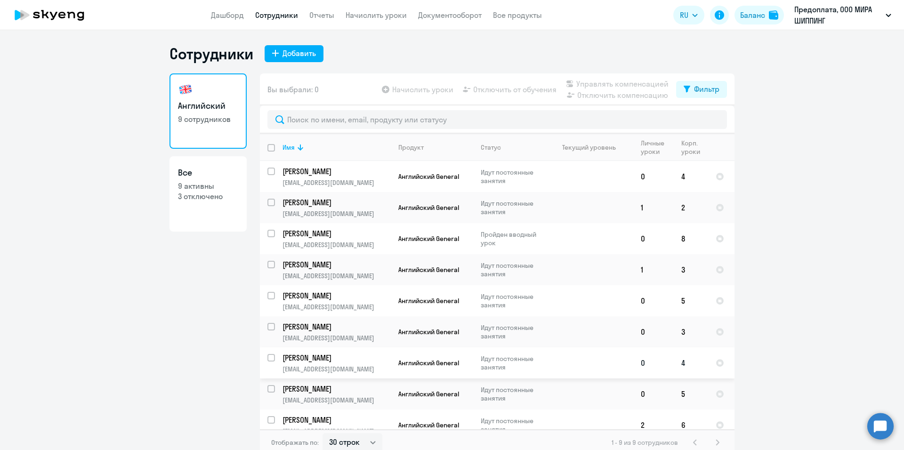
scroll to position [11, 0]
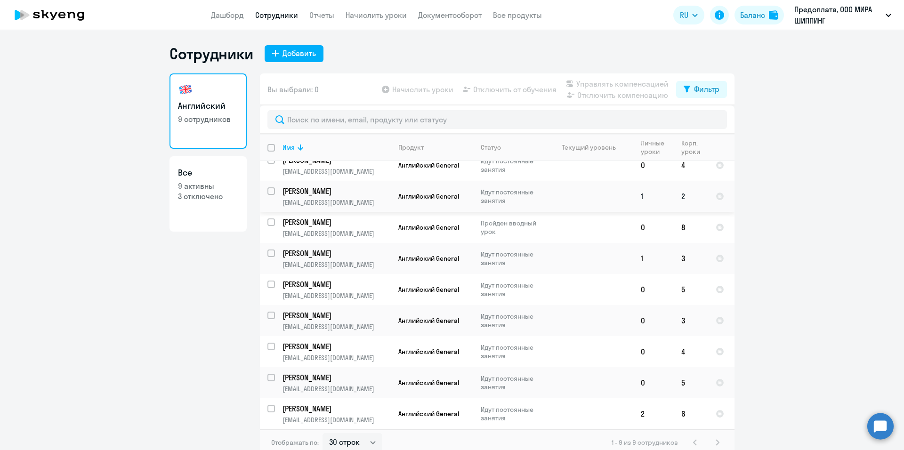
click at [656, 196] on td "1" at bounding box center [654, 196] width 41 height 31
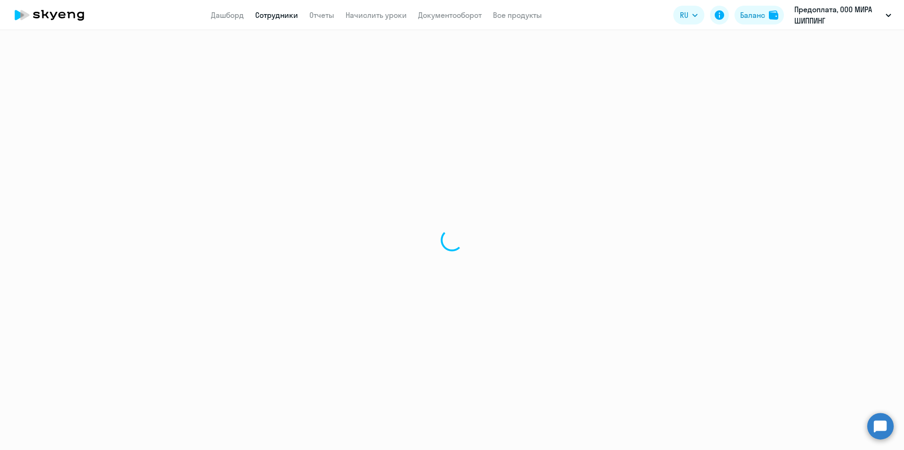
select select "english"
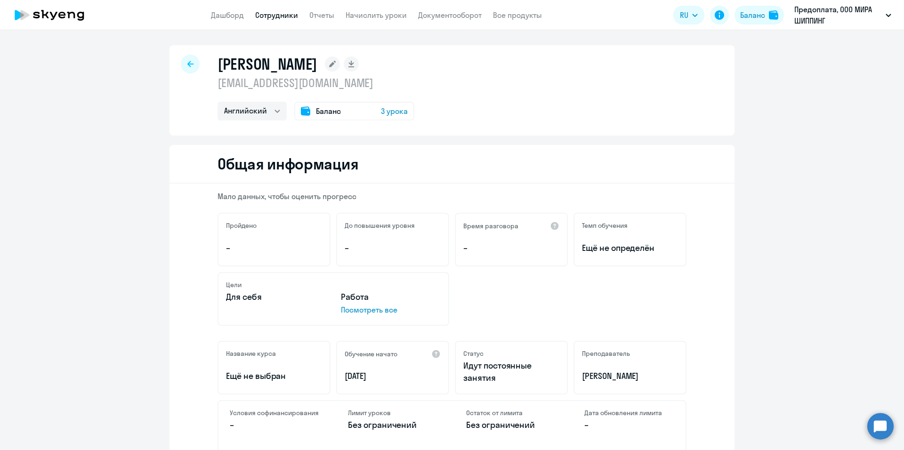
click at [397, 110] on span "3 урока" at bounding box center [394, 111] width 27 height 11
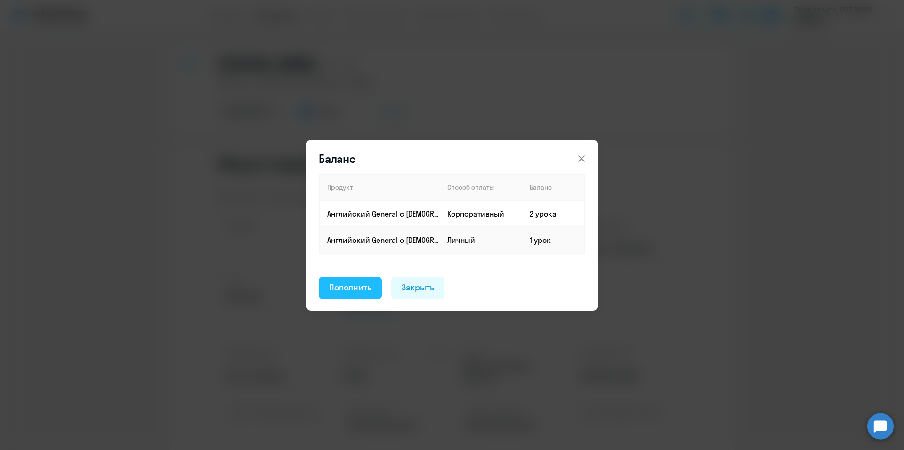
click at [350, 288] on div "Пополнить" at bounding box center [350, 288] width 42 height 12
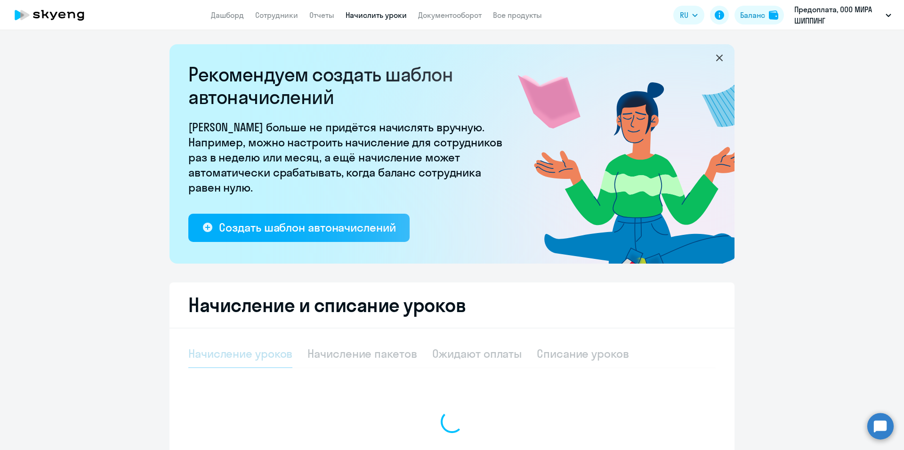
select select "10"
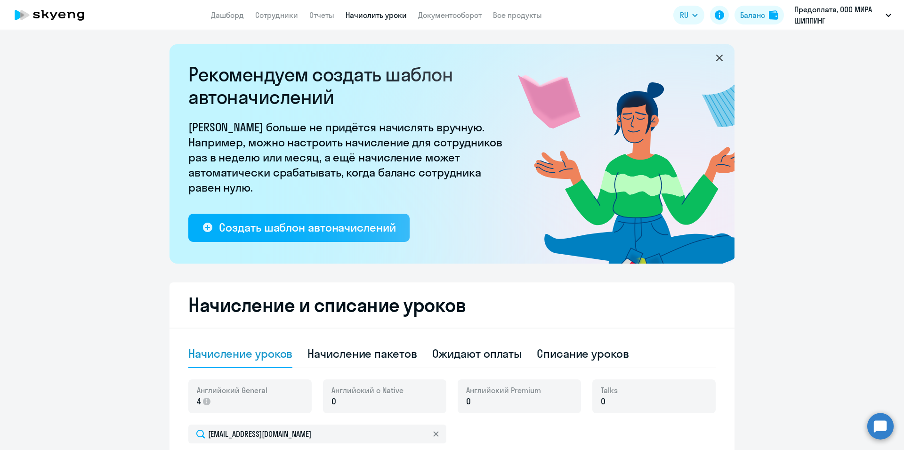
scroll to position [141, 0]
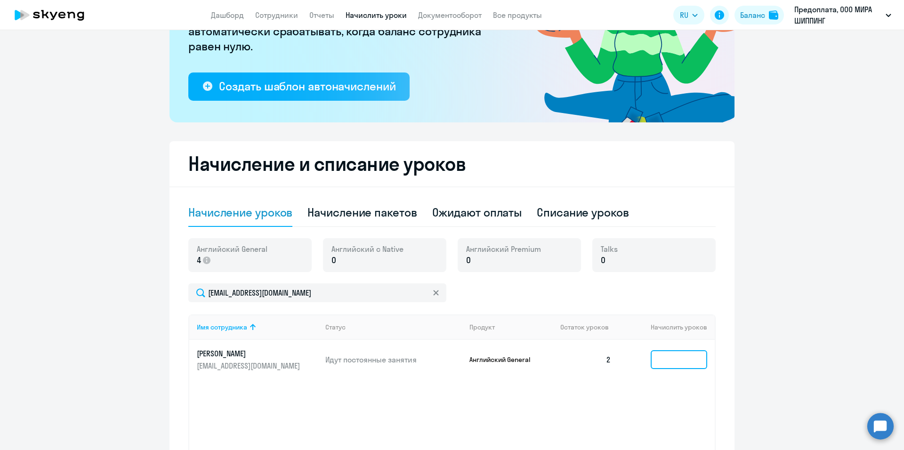
click at [667, 356] on input at bounding box center [679, 359] width 57 height 19
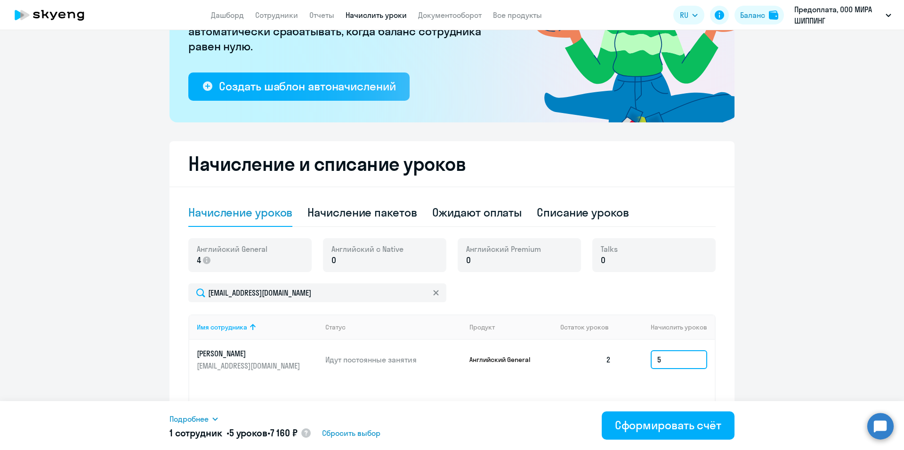
drag, startPoint x: 656, startPoint y: 362, endPoint x: 635, endPoint y: 362, distance: 20.7
click at [635, 362] on td "5" at bounding box center [667, 360] width 96 height 40
type input "4"
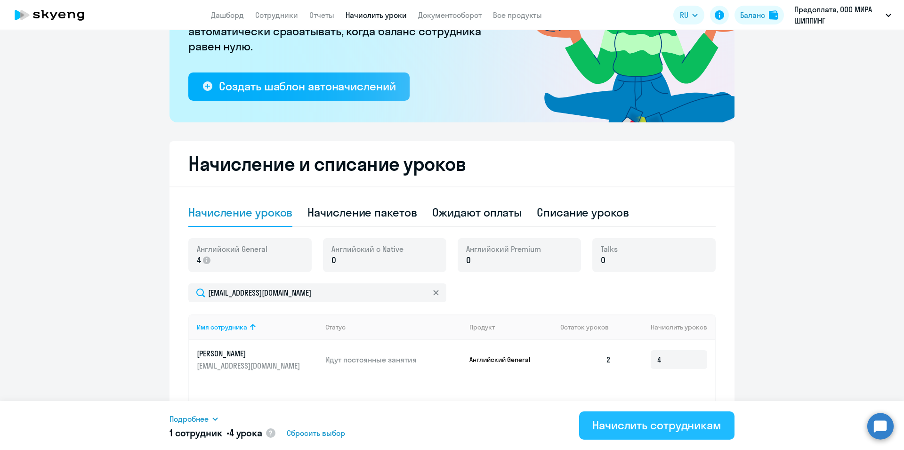
click at [653, 423] on div "Начислить сотрудникам" at bounding box center [657, 425] width 129 height 15
